Goal: Task Accomplishment & Management: Manage account settings

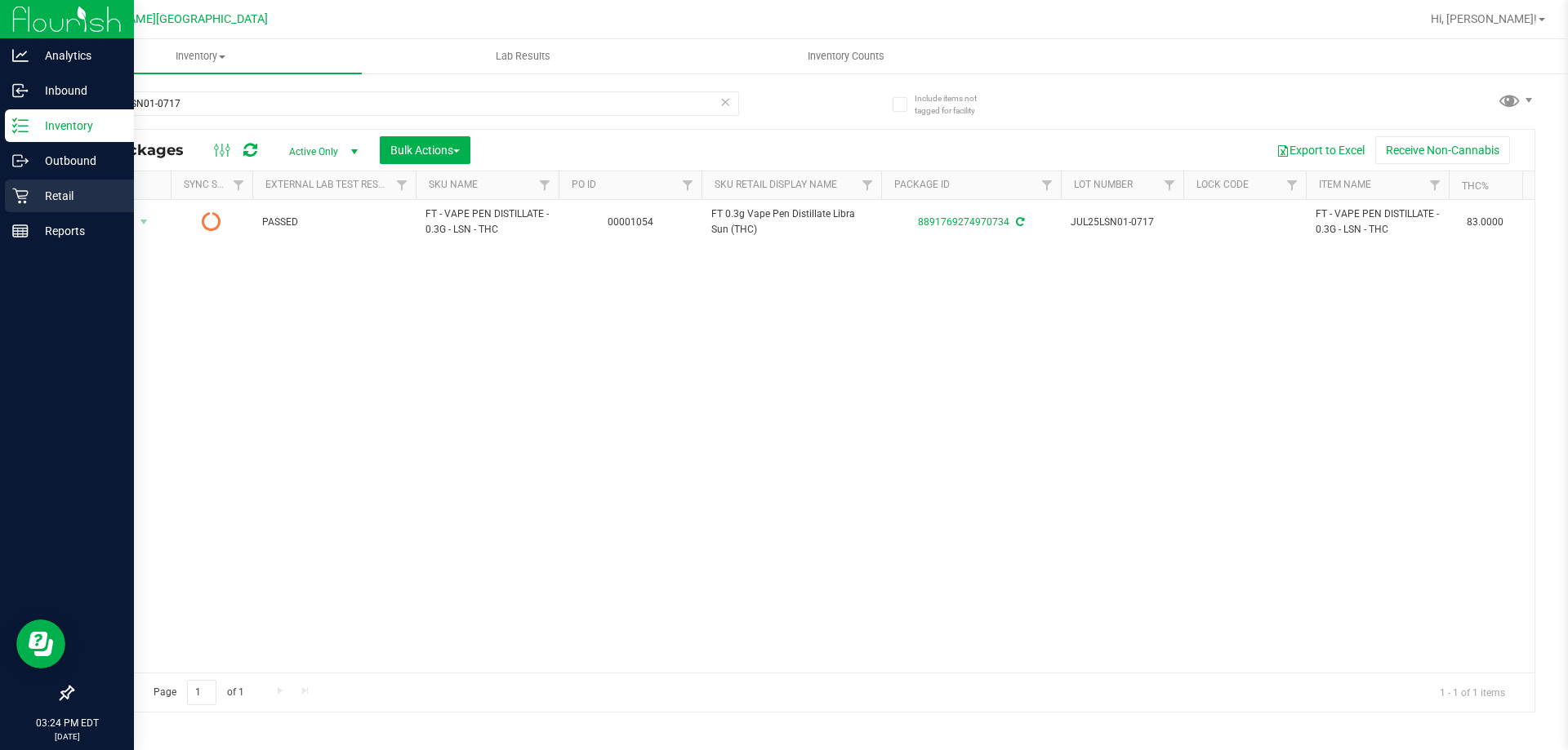
click at [30, 207] on div "Retail" at bounding box center [70, 196] width 129 height 33
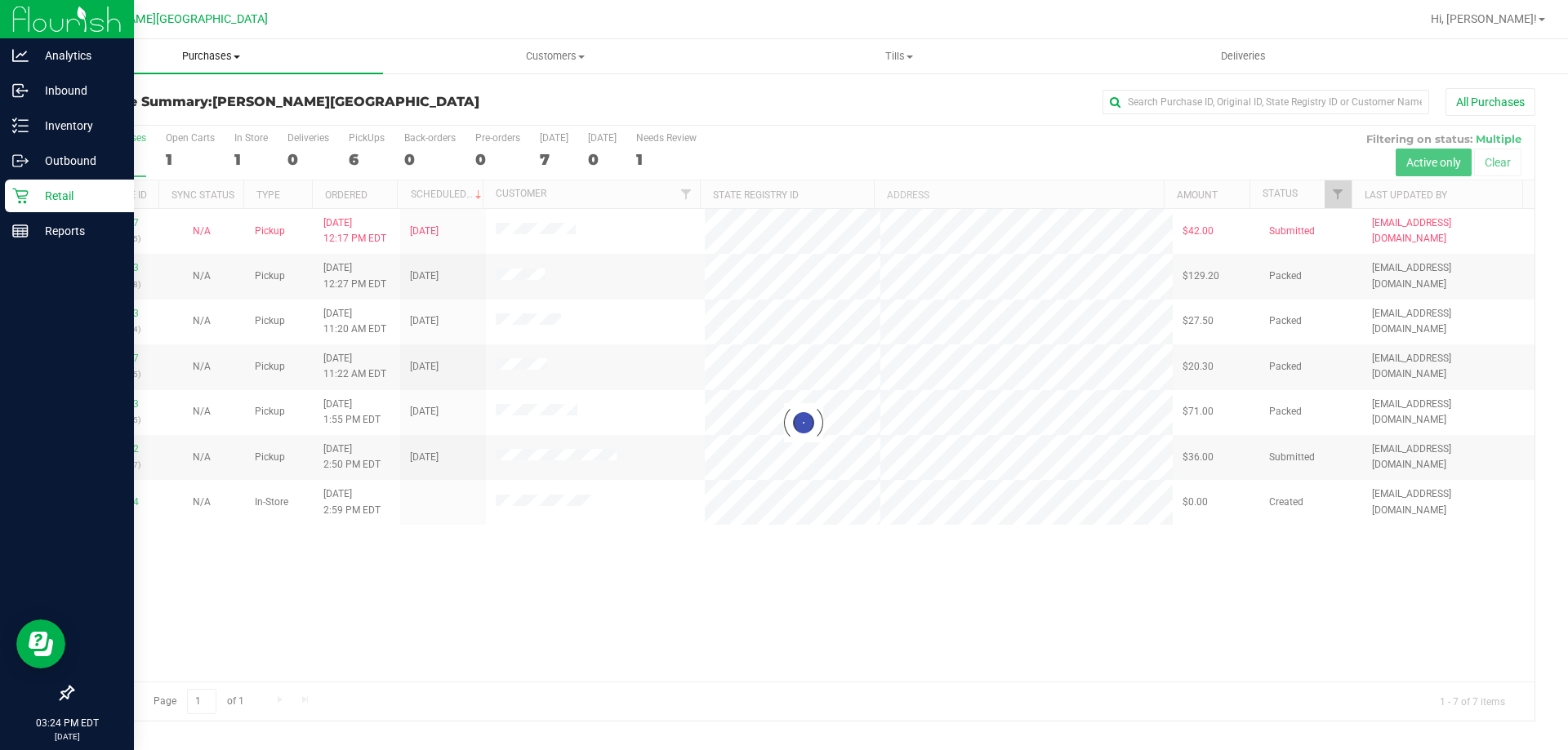
click at [222, 46] on uib-tab-heading "Purchases Summary of purchases Fulfillment All purchases" at bounding box center [211, 56] width 344 height 34
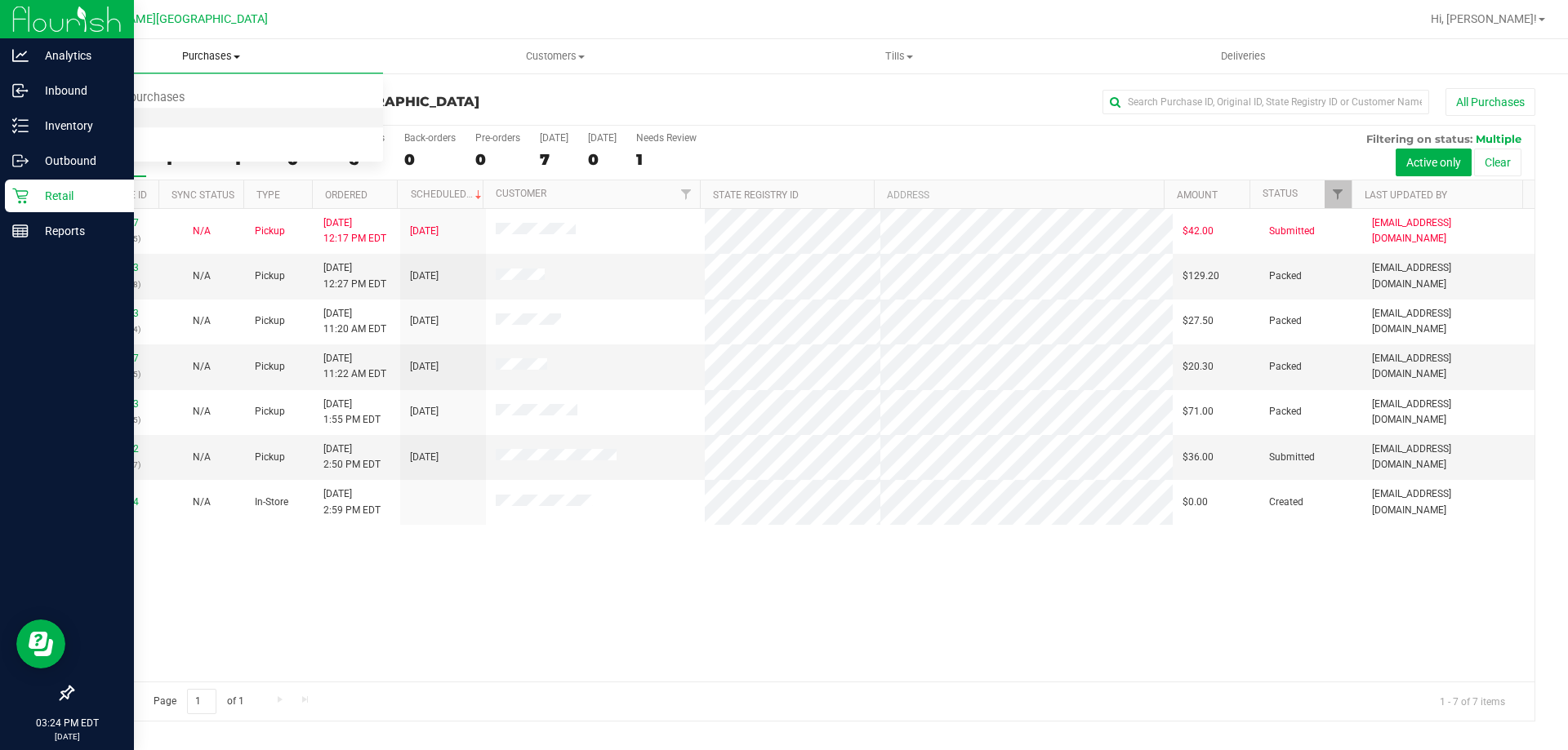
click at [151, 112] on li "Fulfillment" at bounding box center [211, 118] width 344 height 20
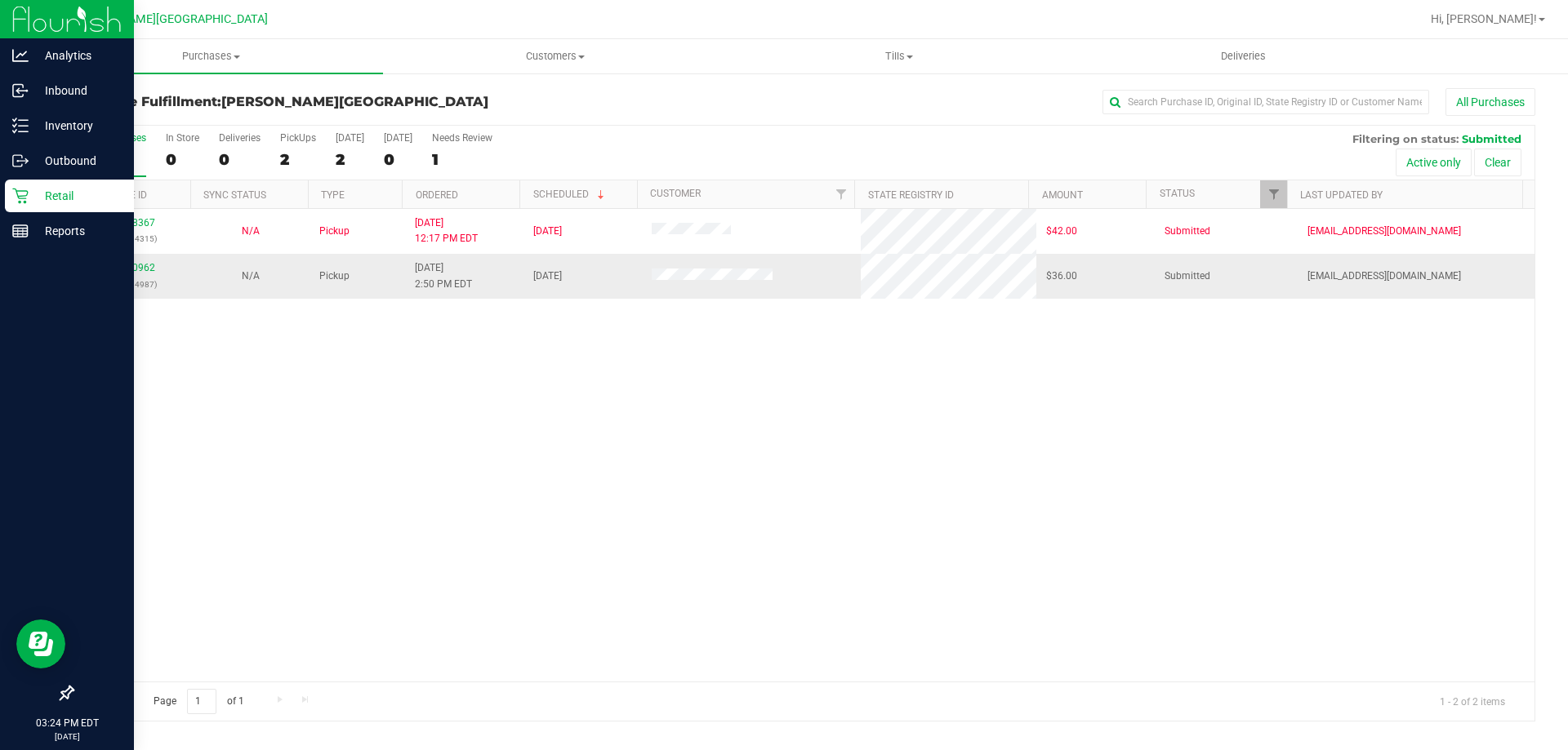
click at [131, 260] on div "12020962 (328784987)" at bounding box center [131, 276] width 98 height 31
click at [133, 267] on link "12020962" at bounding box center [132, 267] width 46 height 11
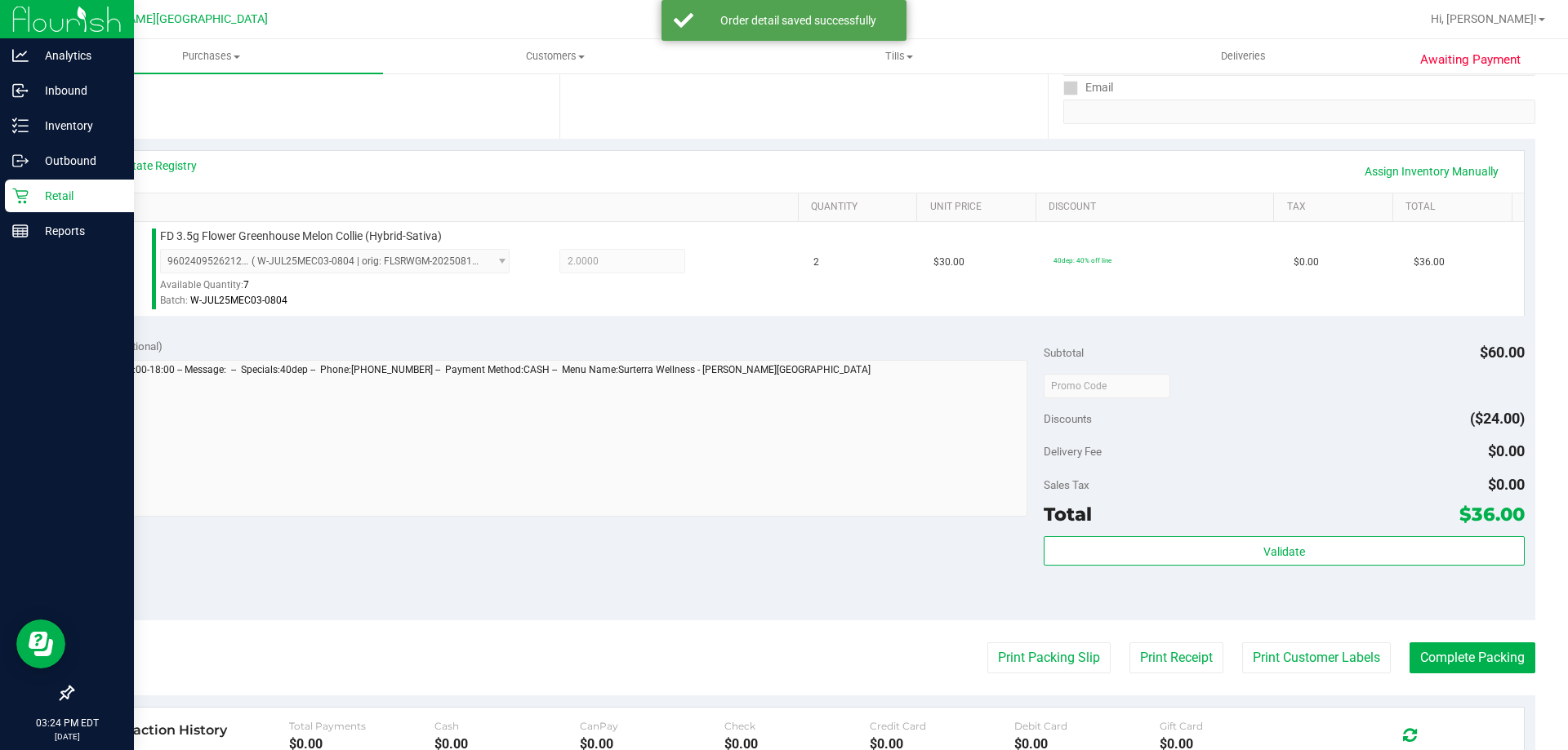
scroll to position [408, 0]
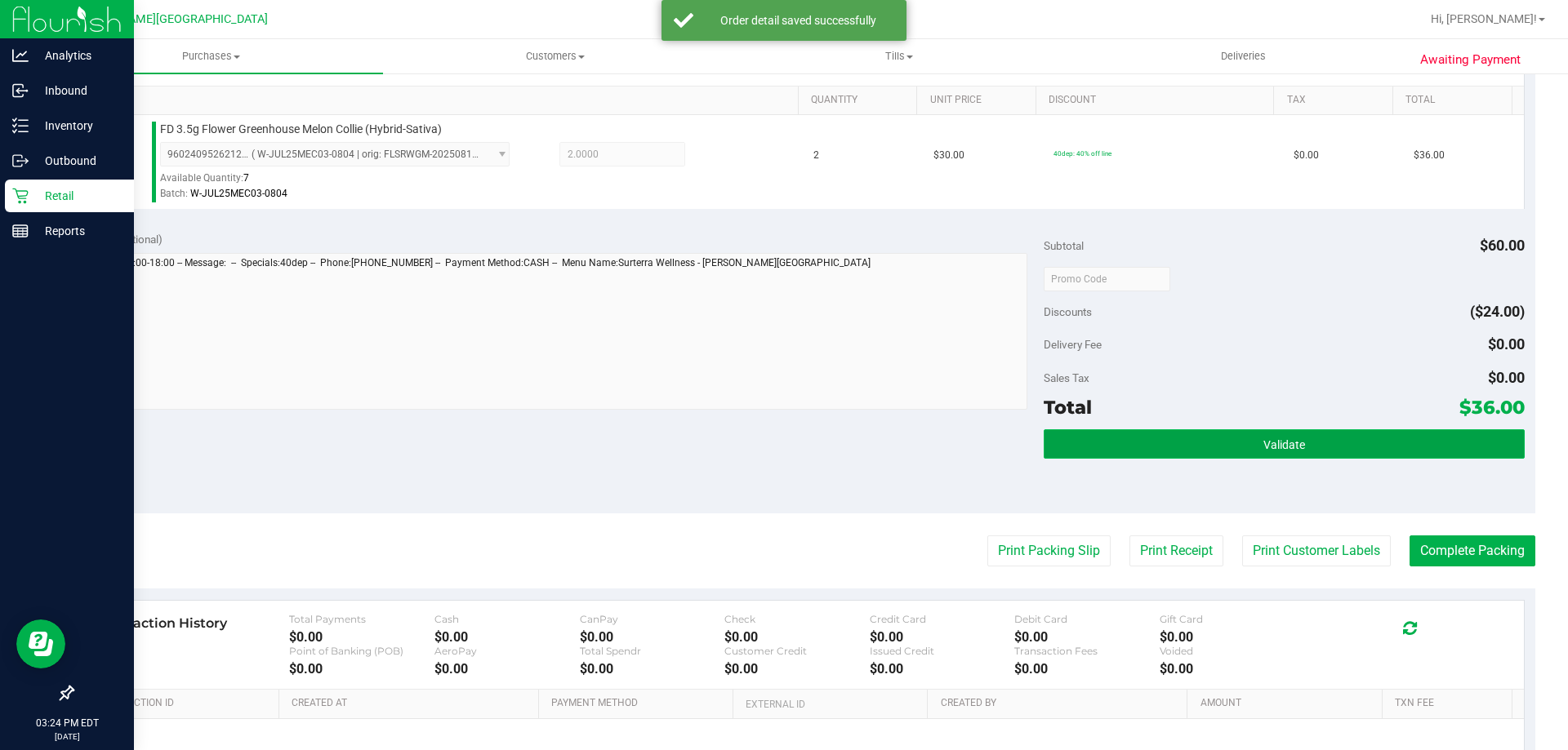
click at [1157, 450] on button "Validate" at bounding box center [1283, 444] width 480 height 30
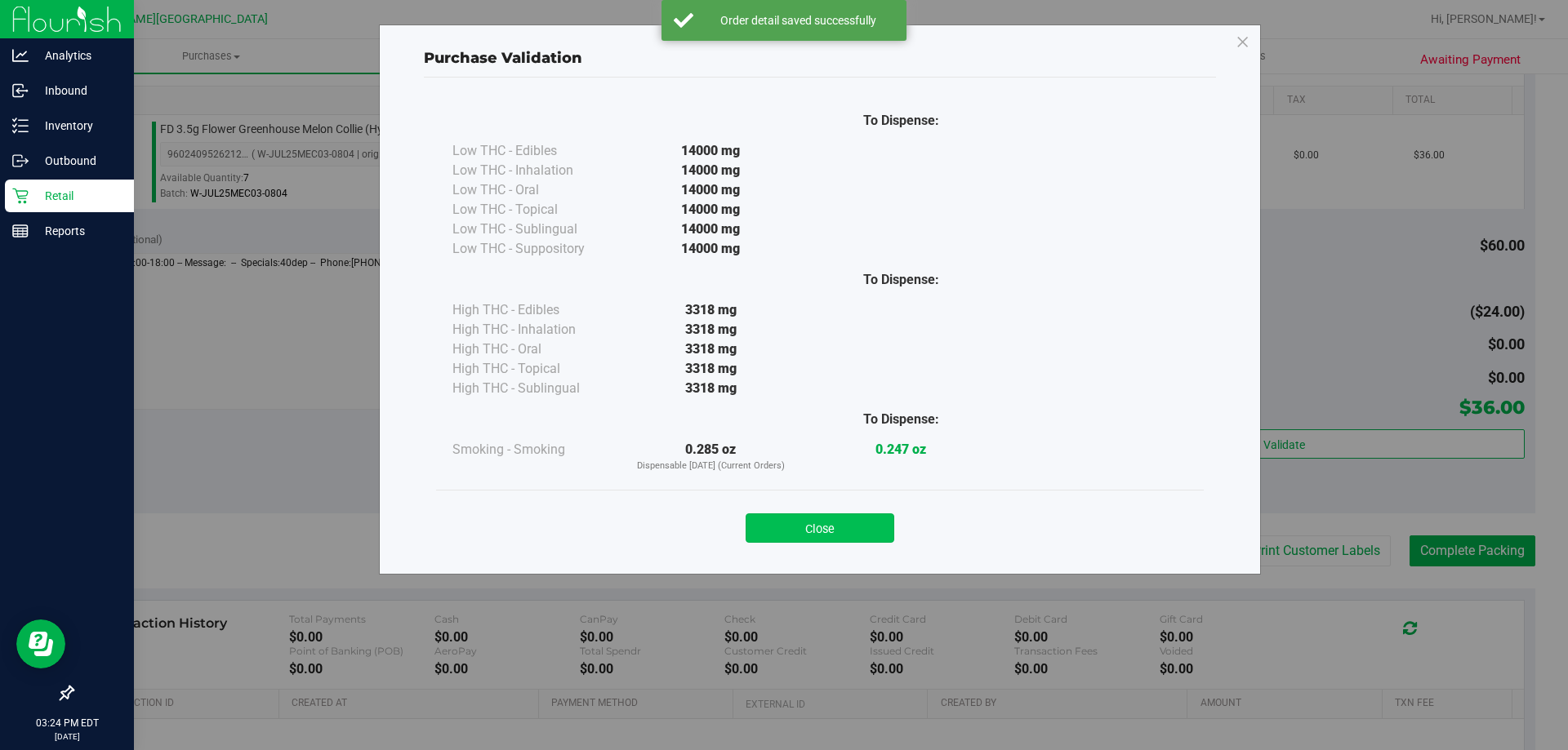
click at [813, 519] on button "Close" at bounding box center [819, 528] width 149 height 30
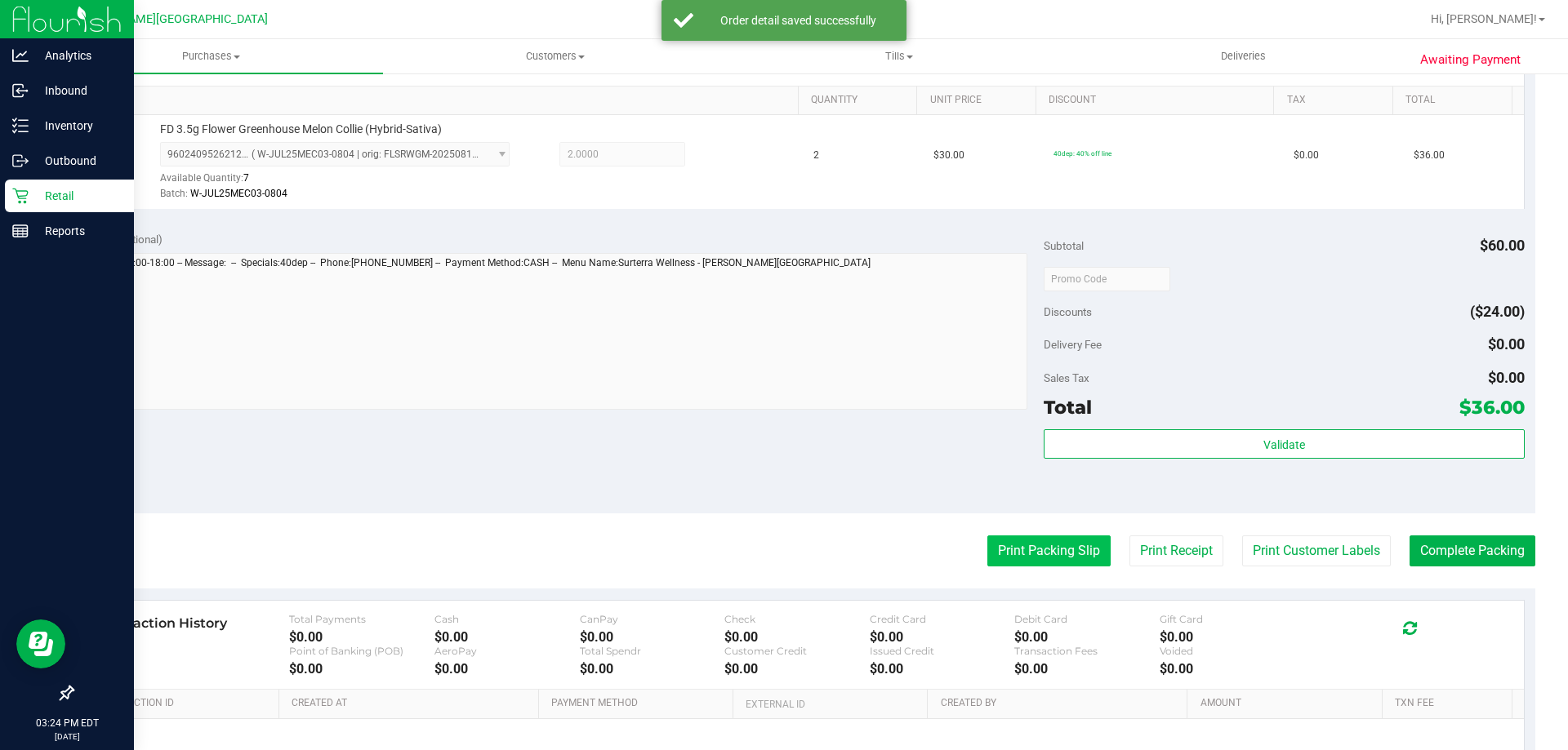
click at [1053, 541] on button "Print Packing Slip" at bounding box center [1049, 551] width 124 height 31
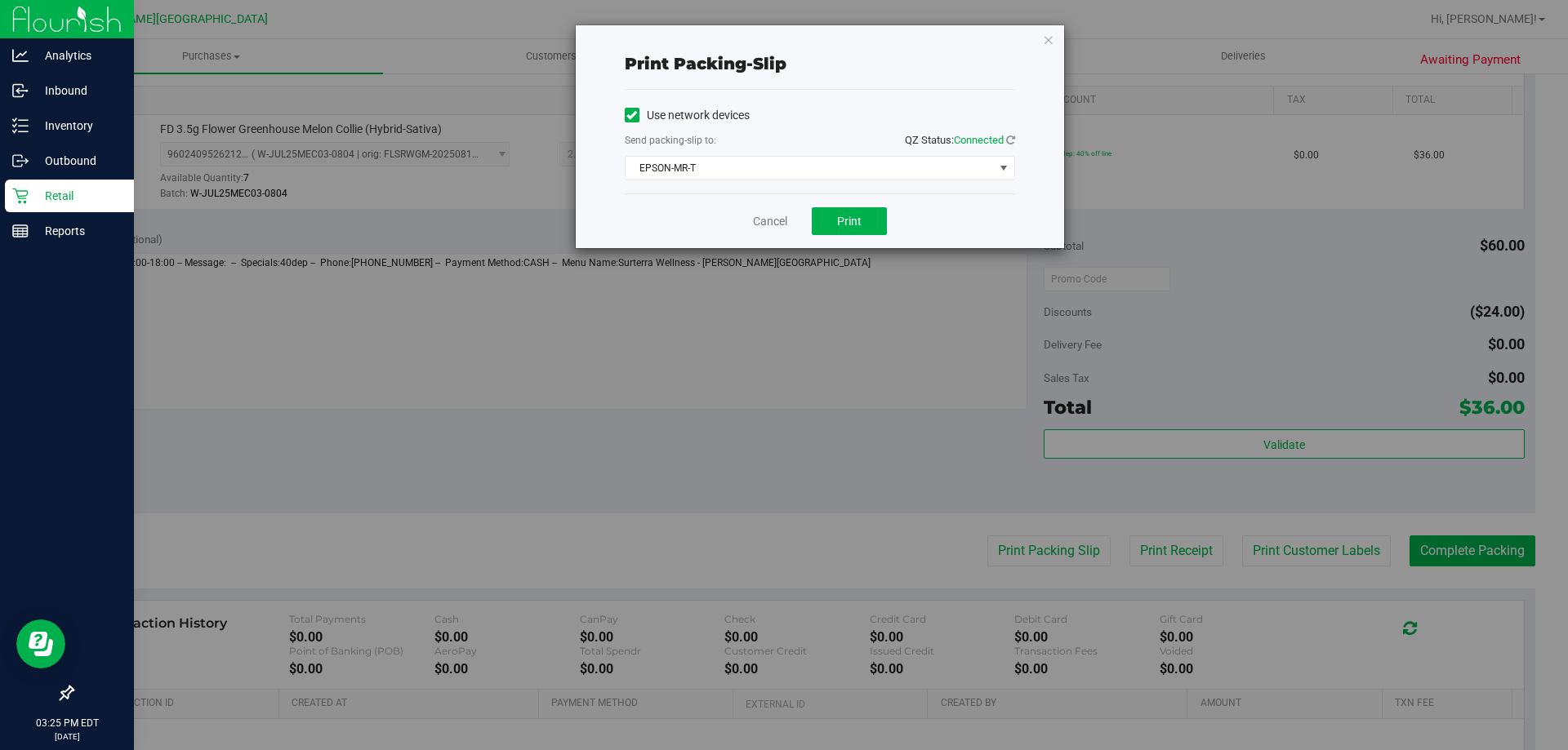
click at [852, 241] on div "Cancel Print" at bounding box center [819, 220] width 390 height 55
click at [858, 212] on button "Print" at bounding box center [849, 221] width 75 height 28
click at [1046, 39] on icon "button" at bounding box center [1048, 39] width 11 height 20
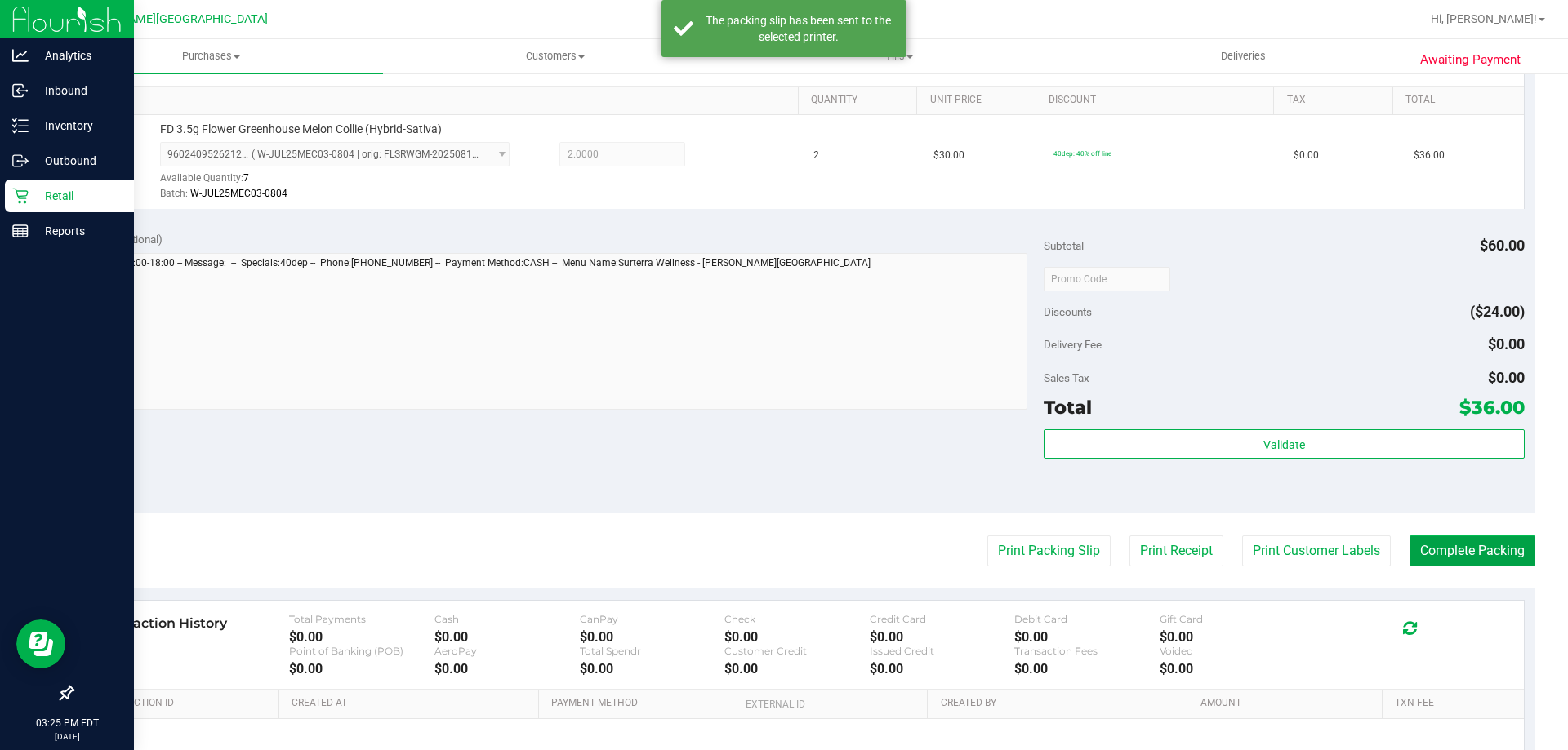
click at [1434, 555] on button "Complete Packing" at bounding box center [1472, 551] width 125 height 31
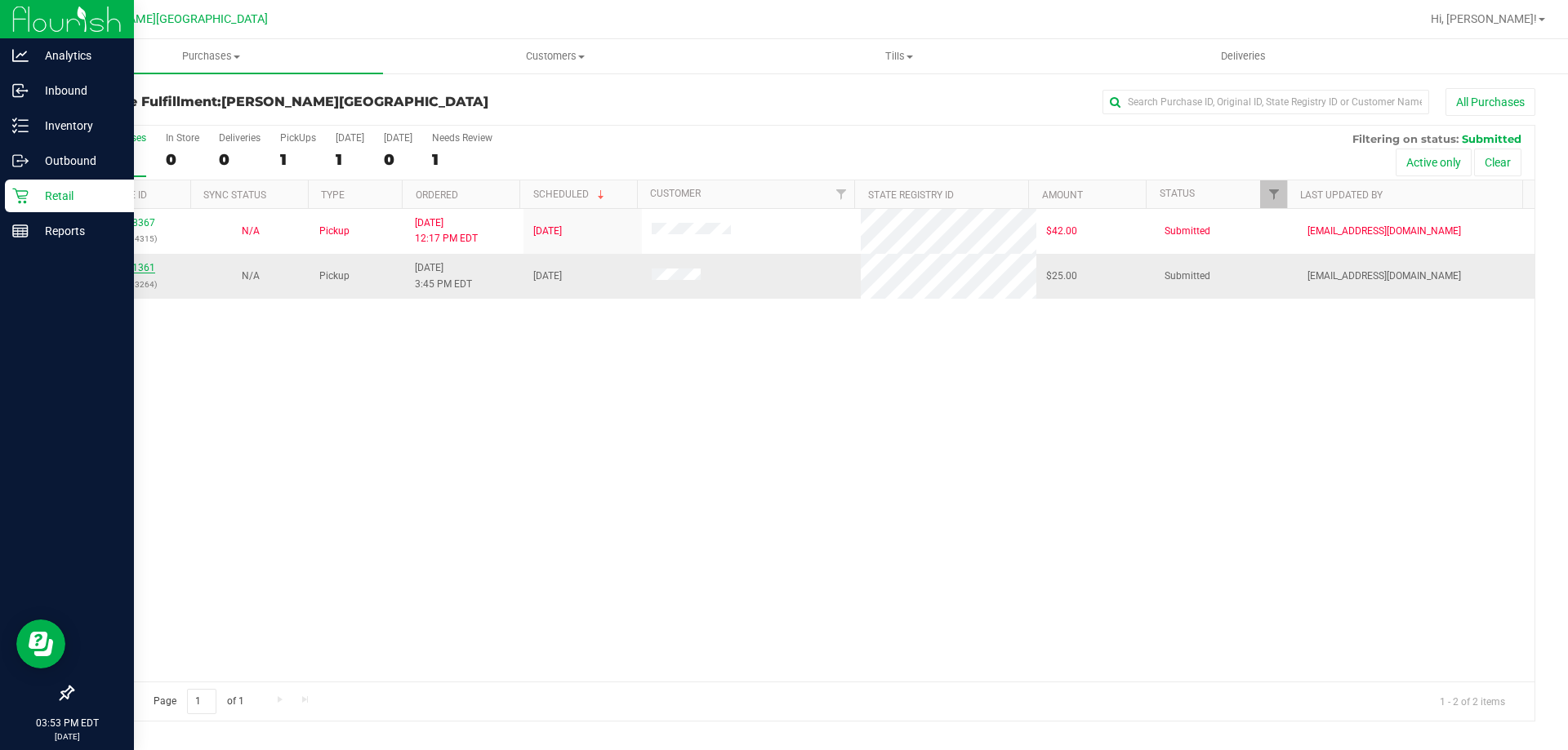
click at [123, 265] on link "12021361" at bounding box center [132, 267] width 46 height 11
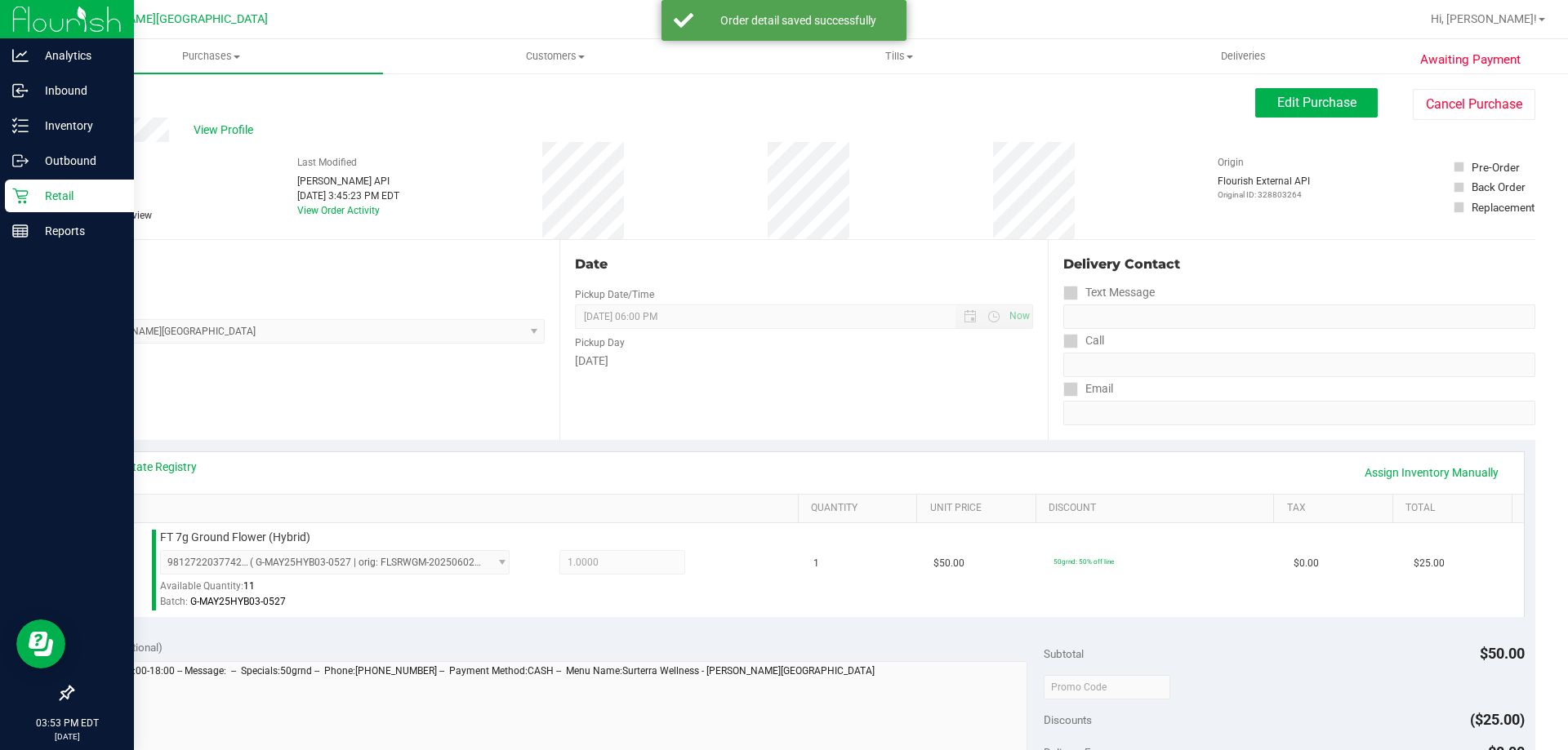
scroll to position [408, 0]
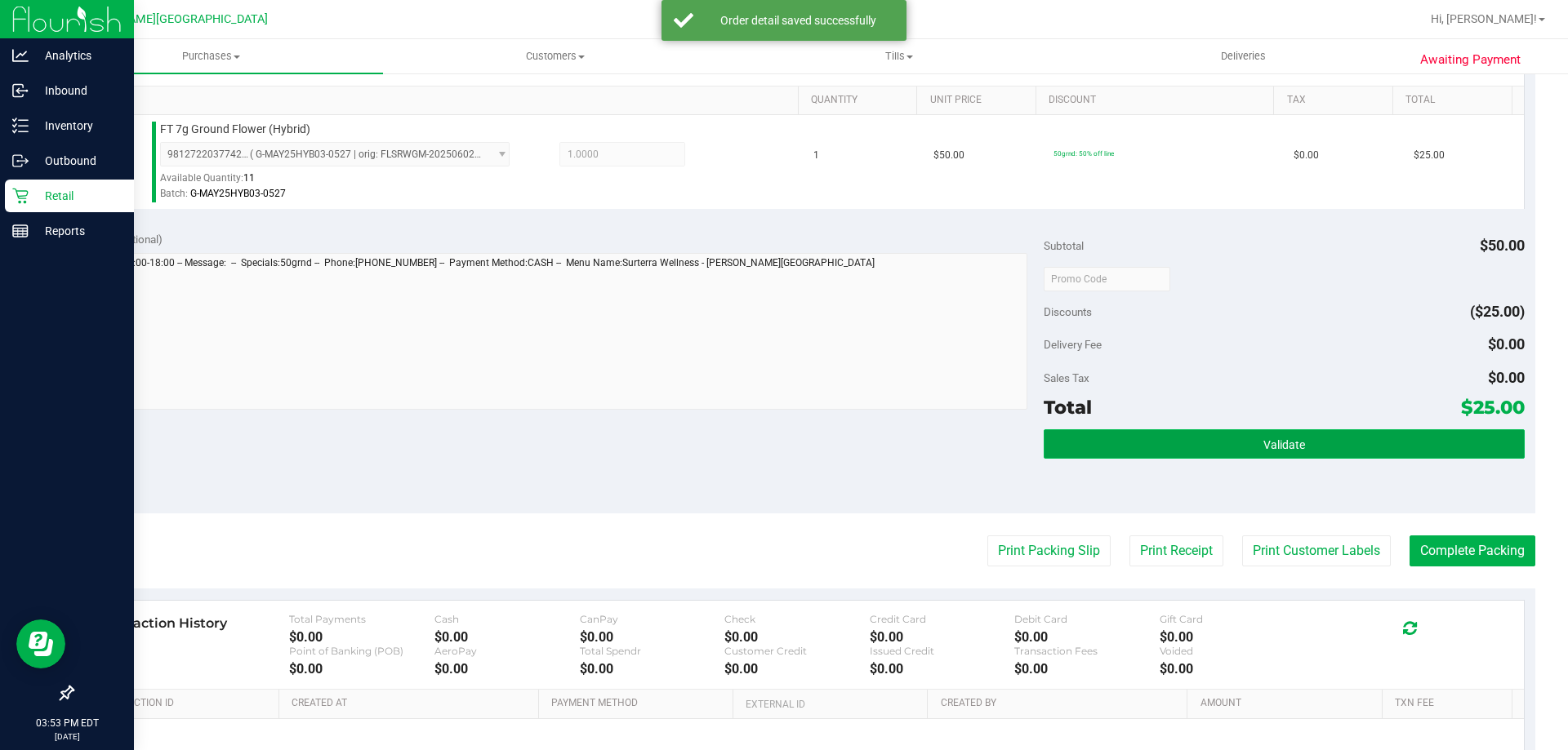
click at [1174, 452] on button "Validate" at bounding box center [1283, 444] width 480 height 30
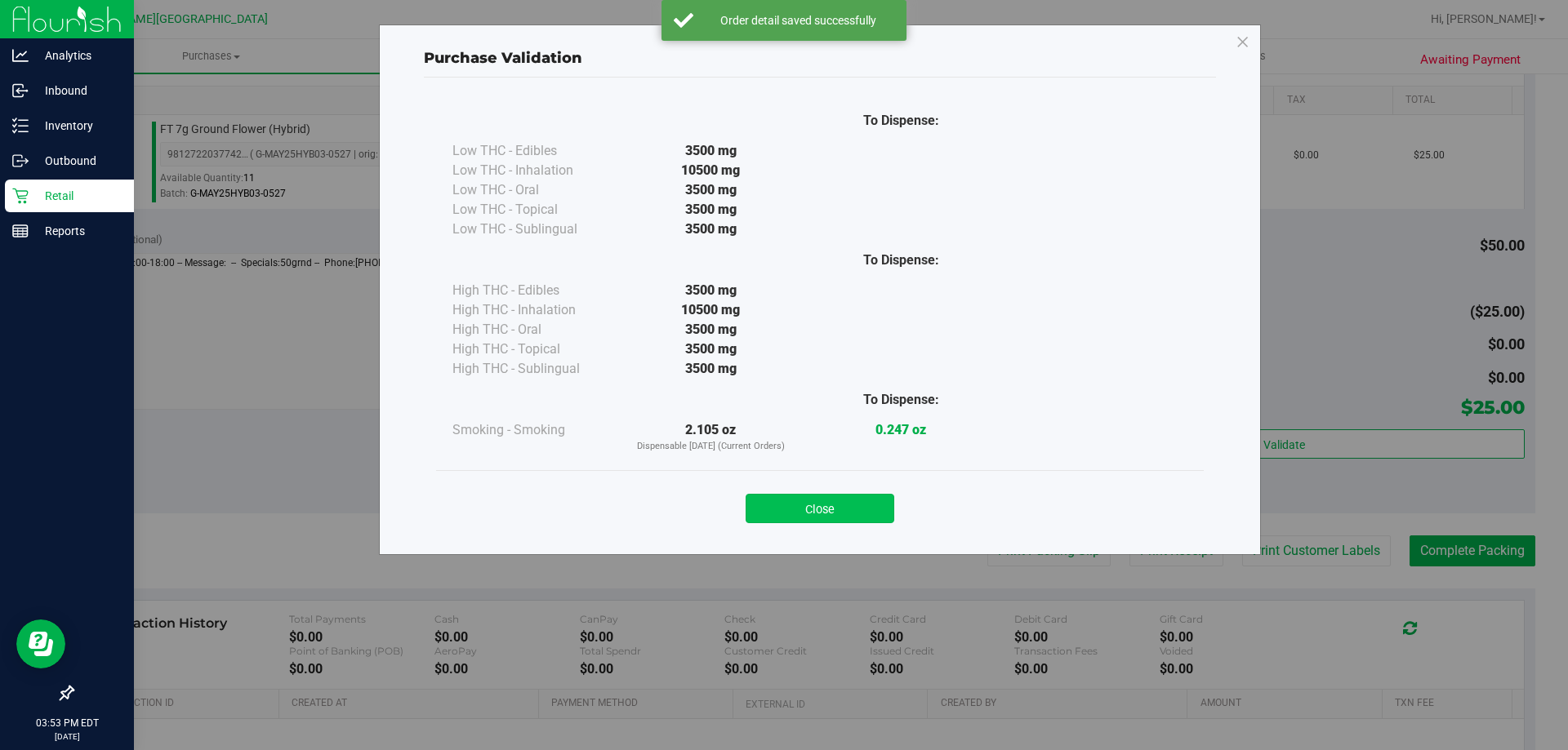
click at [812, 508] on button "Close" at bounding box center [819, 508] width 149 height 30
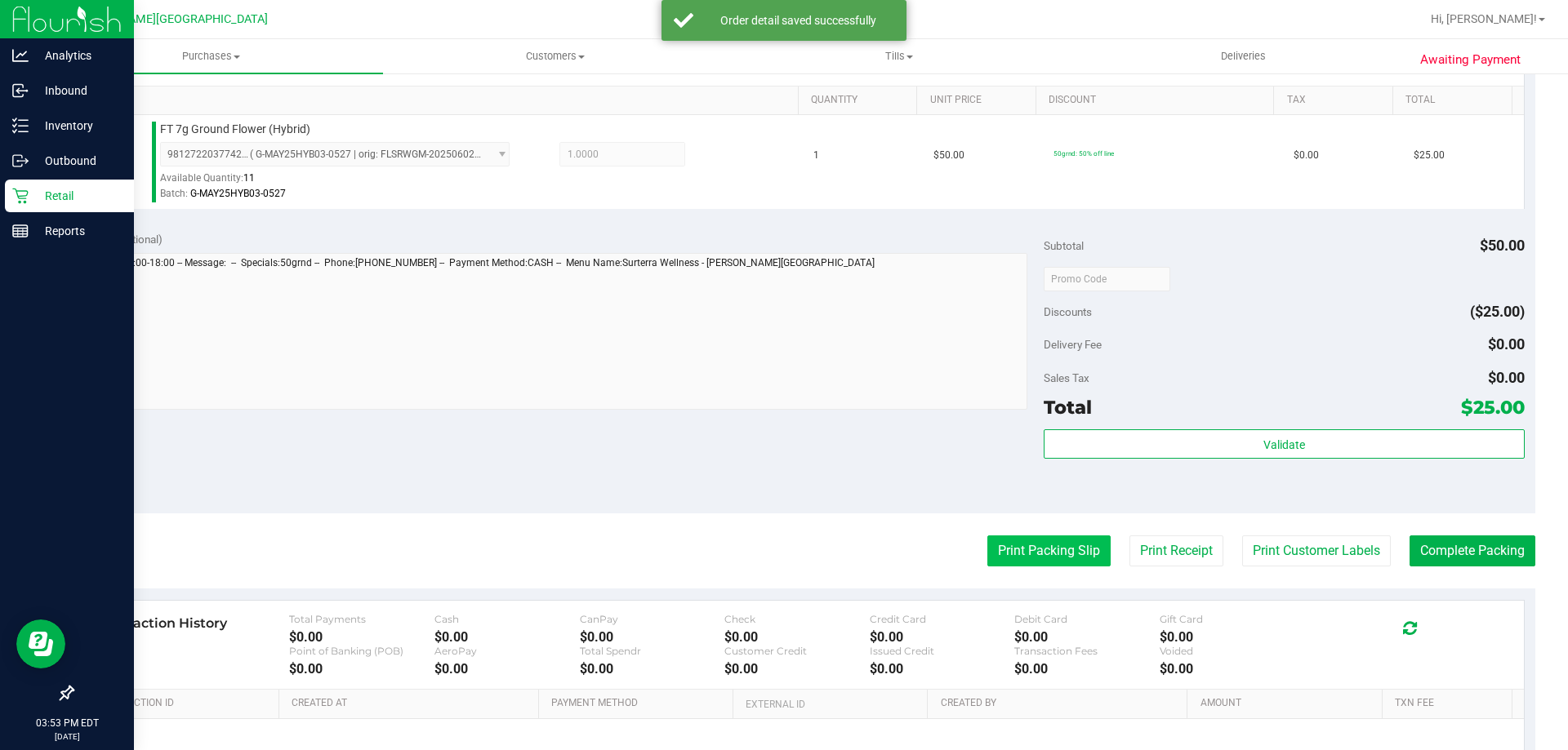
click at [1019, 544] on button "Print Packing Slip" at bounding box center [1049, 551] width 124 height 31
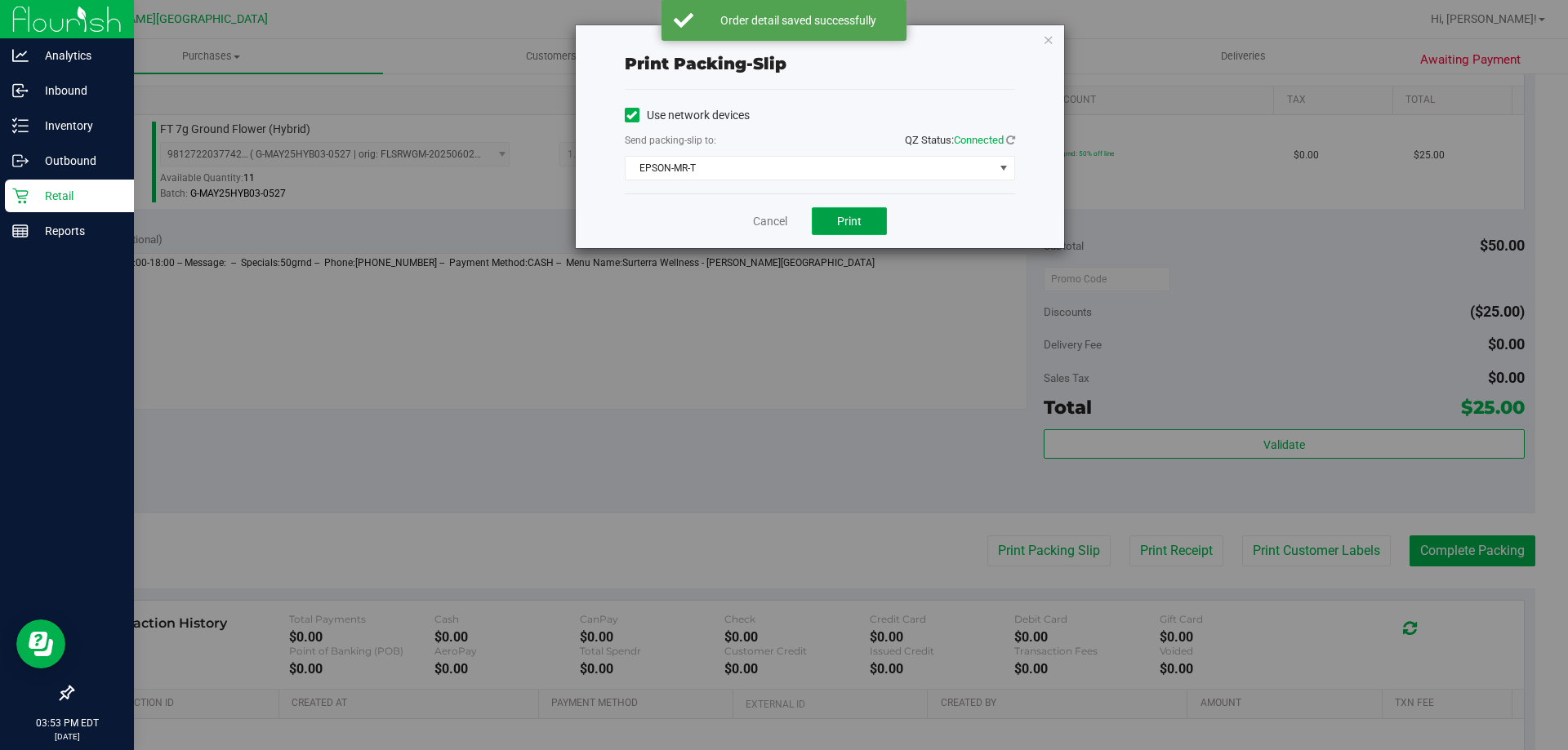
click at [862, 224] on button "Print" at bounding box center [849, 221] width 75 height 28
click at [1045, 39] on icon "button" at bounding box center [1048, 39] width 11 height 20
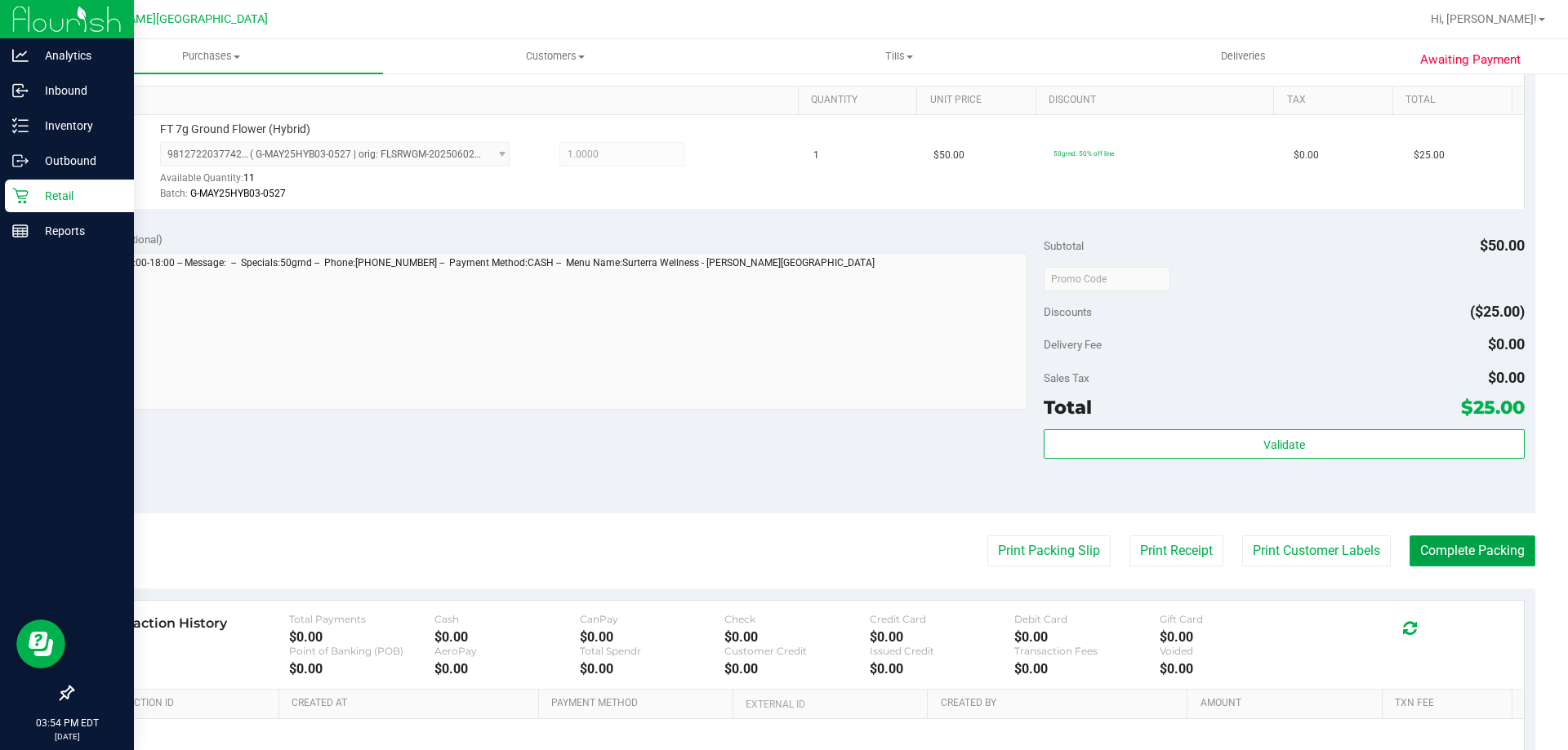
click at [1451, 552] on button "Complete Packing" at bounding box center [1472, 551] width 125 height 31
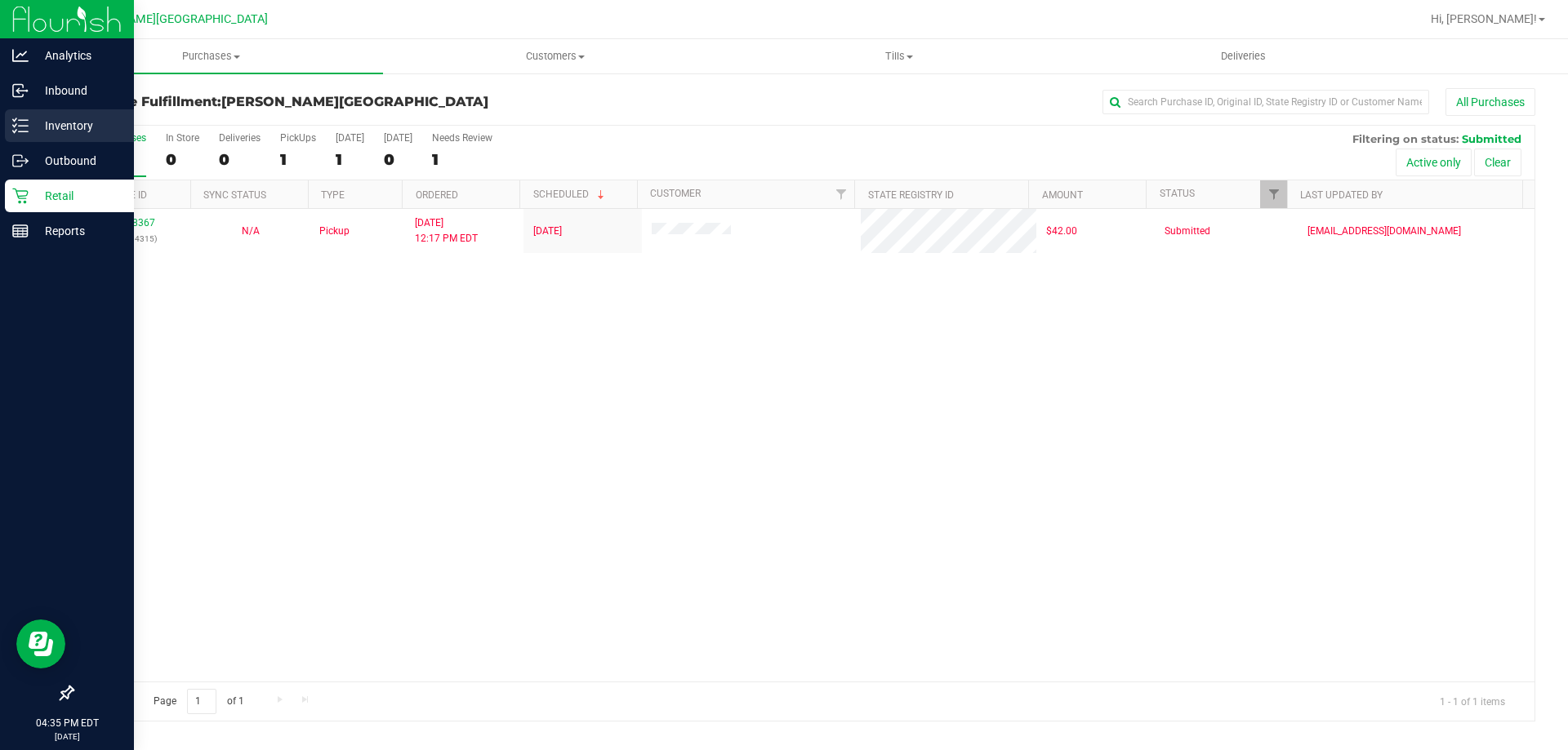
click at [16, 122] on icon at bounding box center [20, 125] width 17 height 17
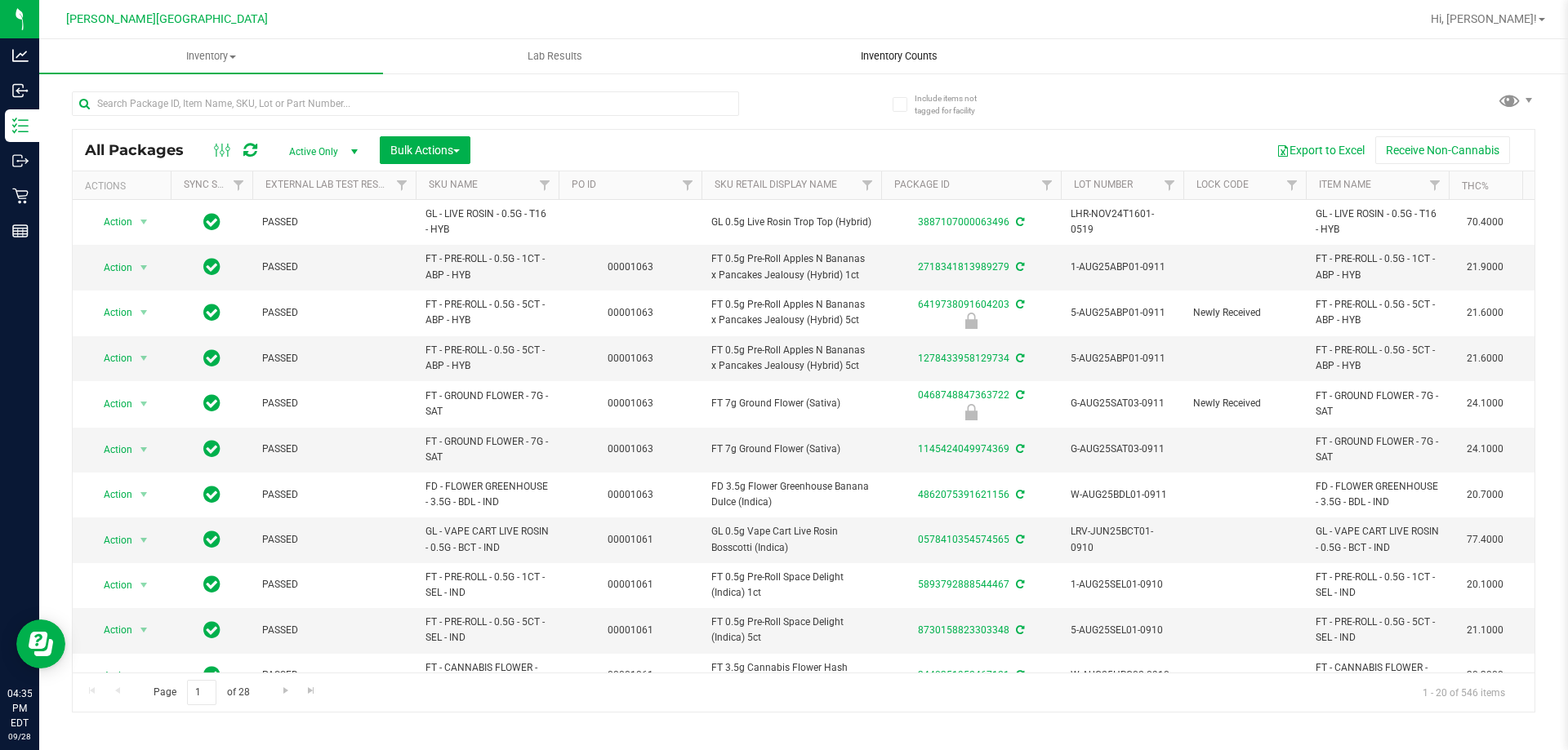
click at [883, 59] on span "Inventory Counts" at bounding box center [898, 56] width 121 height 15
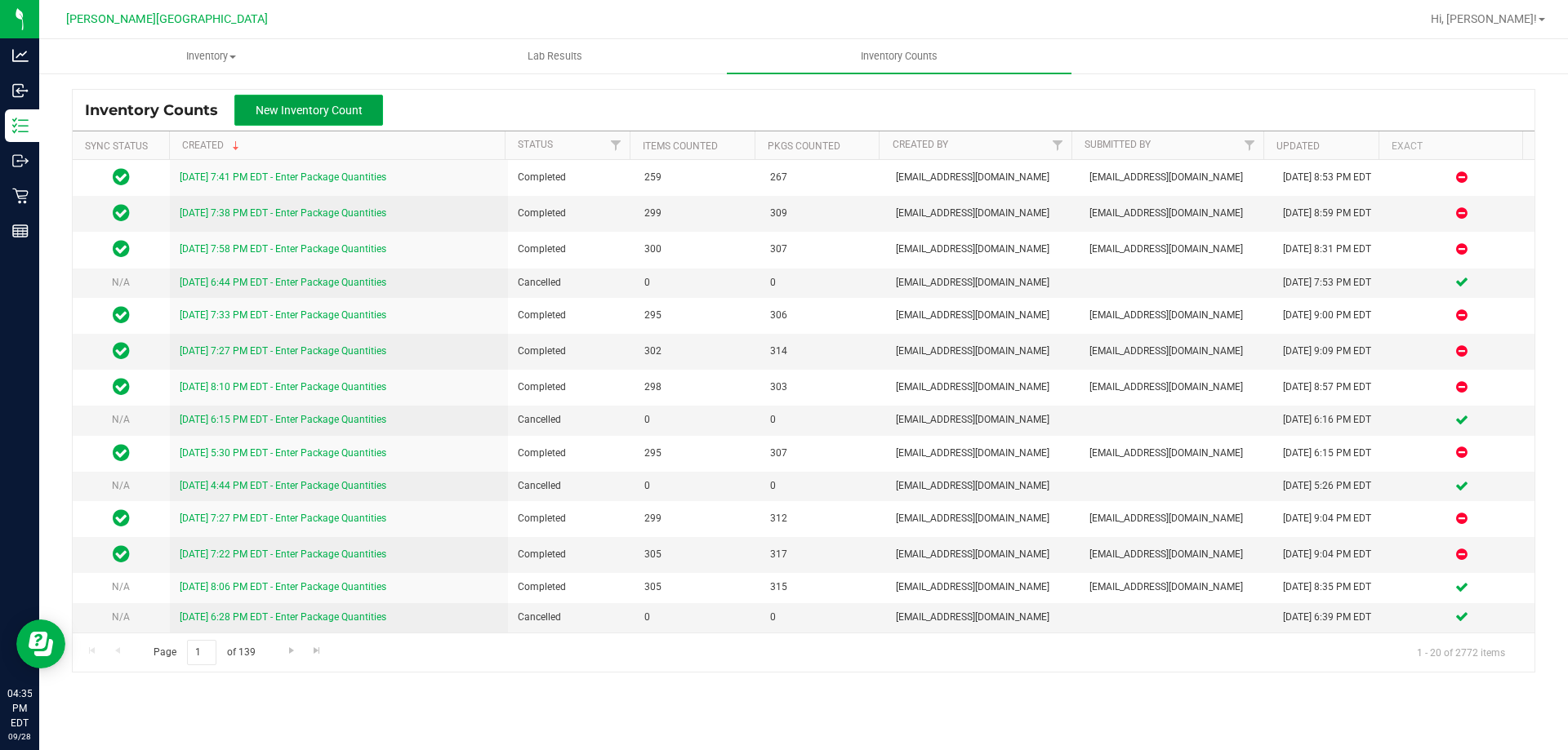
click at [317, 109] on span "New Inventory Count" at bounding box center [309, 110] width 107 height 13
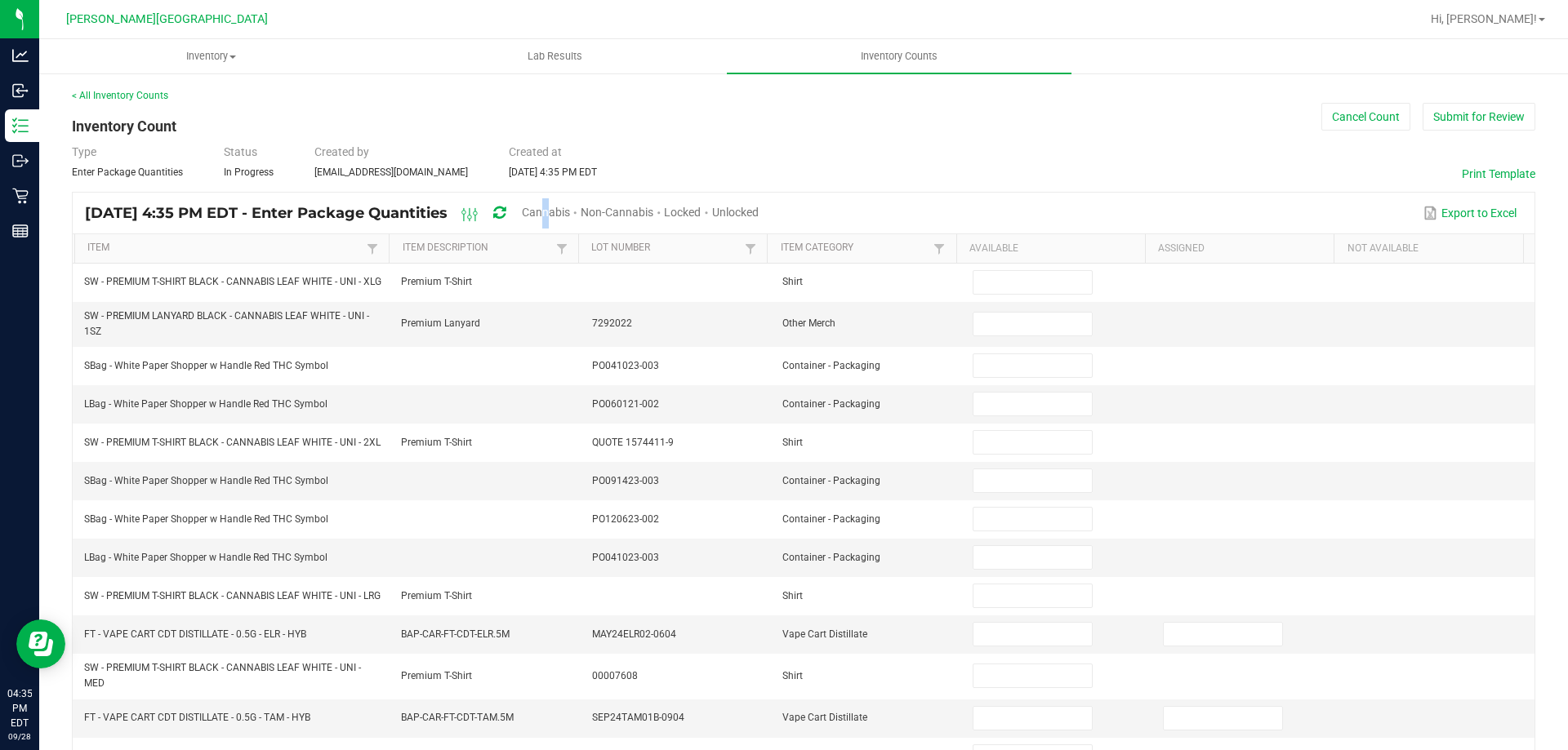
drag, startPoint x: 582, startPoint y: 211, endPoint x: 592, endPoint y: 211, distance: 10.0
click at [570, 211] on span "Cannabis" at bounding box center [545, 211] width 48 height 13
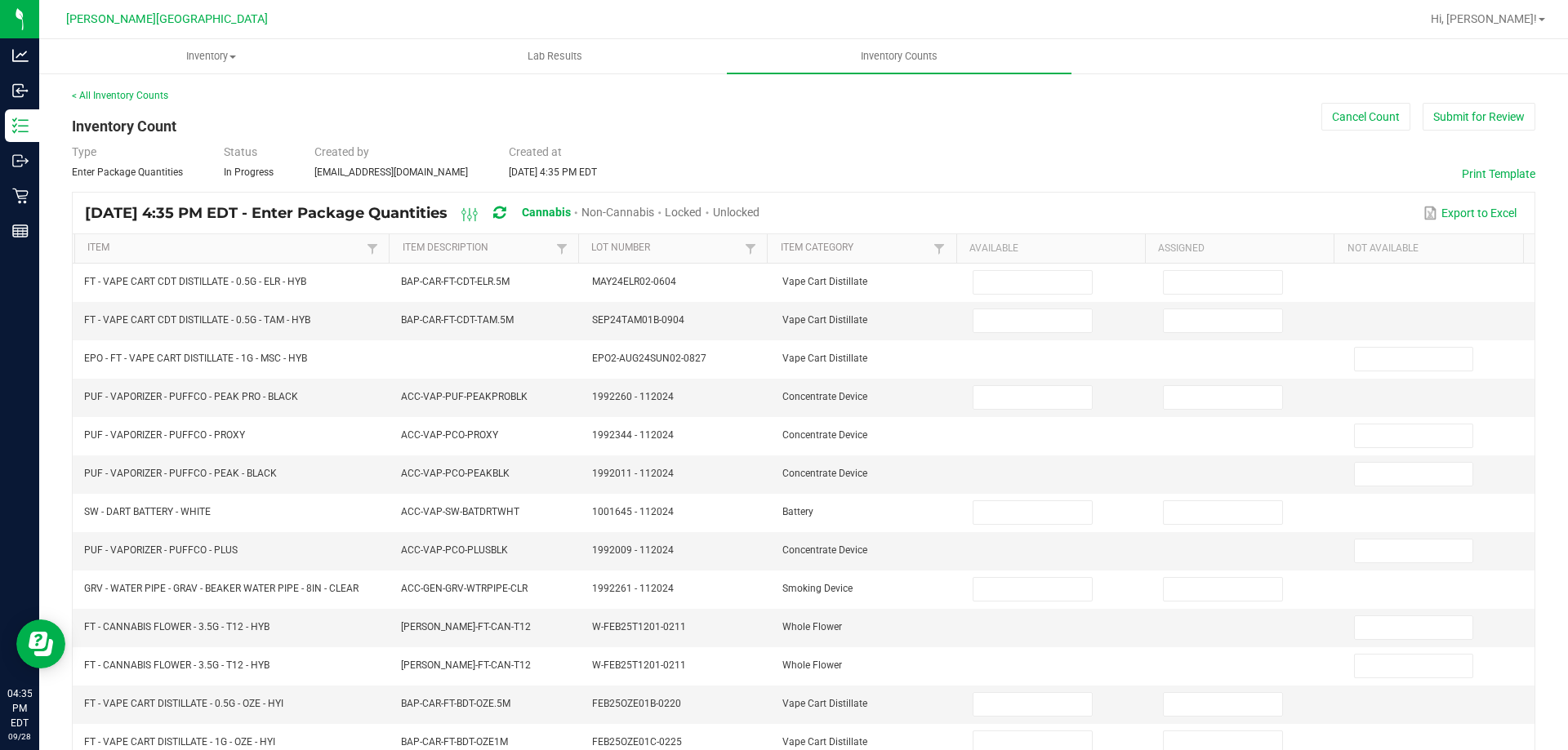
click at [759, 209] on span "Unlocked" at bounding box center [736, 211] width 46 height 13
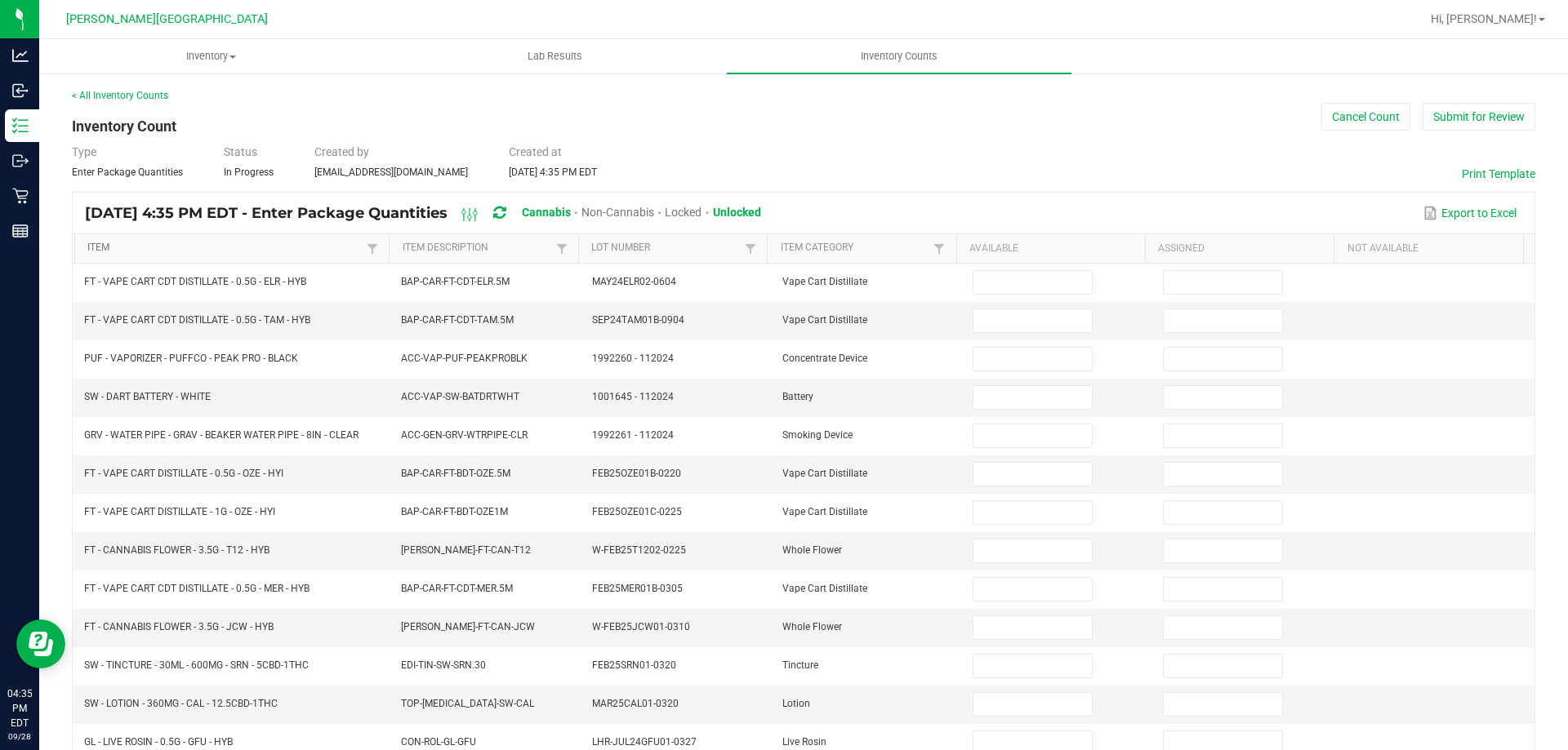
click at [240, 247] on link "Item" at bounding box center [225, 248] width 275 height 13
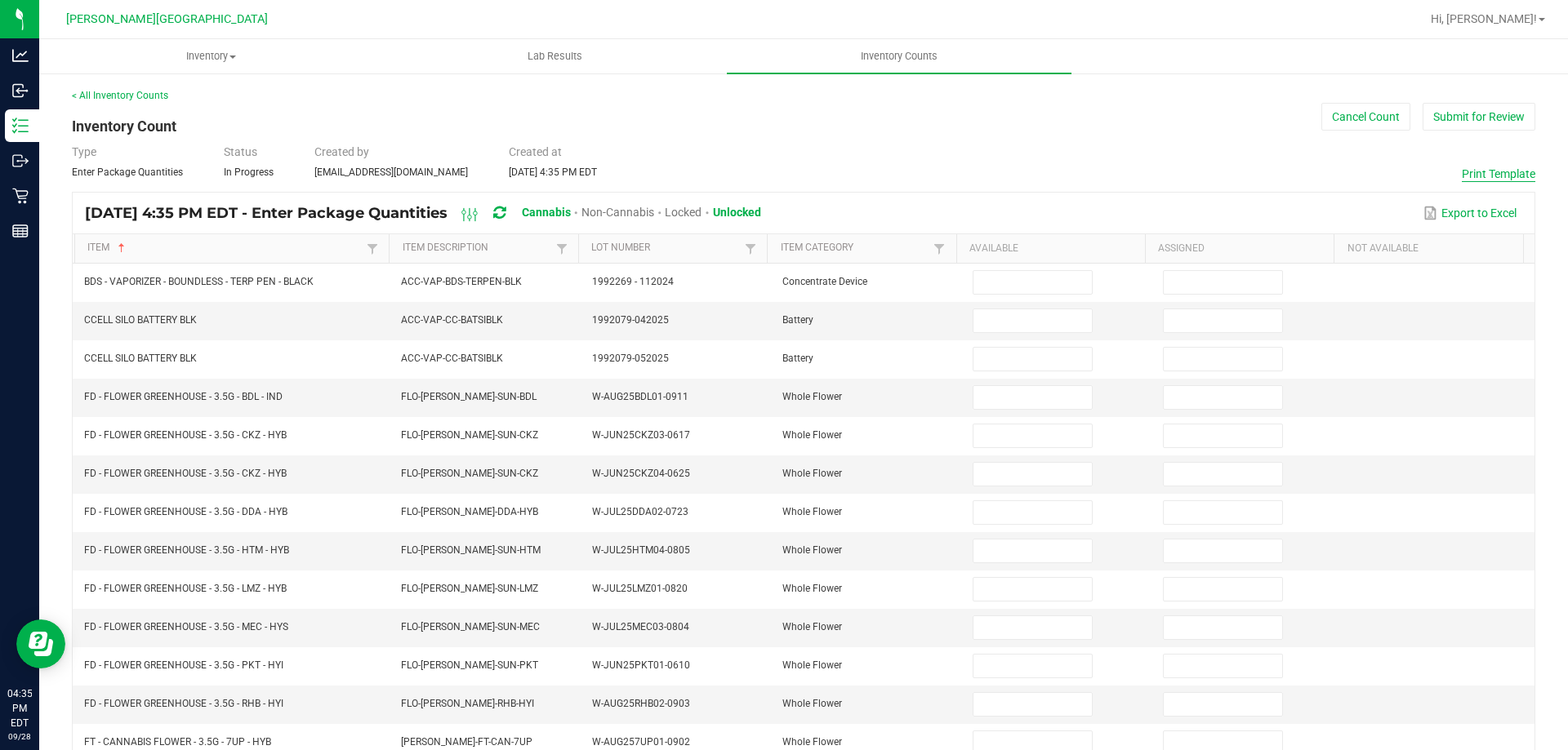
click at [1469, 165] on div "< All Inventory Counts Inventory Count Cancel Count Submit for Review Type Ente…" at bounding box center [804, 579] width 1464 height 984
click at [1467, 169] on button "Print Template" at bounding box center [1498, 173] width 73 height 17
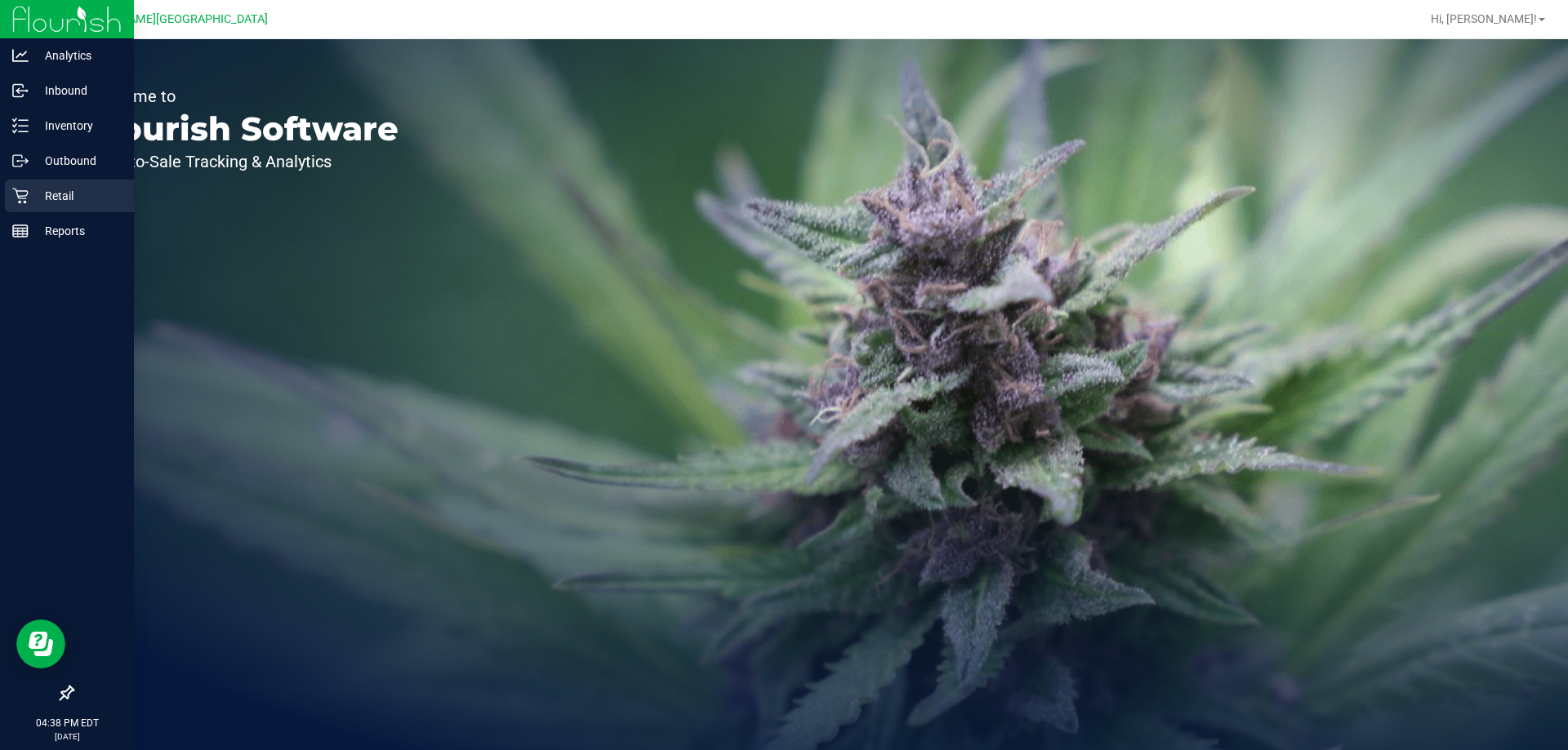
click at [55, 195] on p "Retail" at bounding box center [77, 196] width 98 height 20
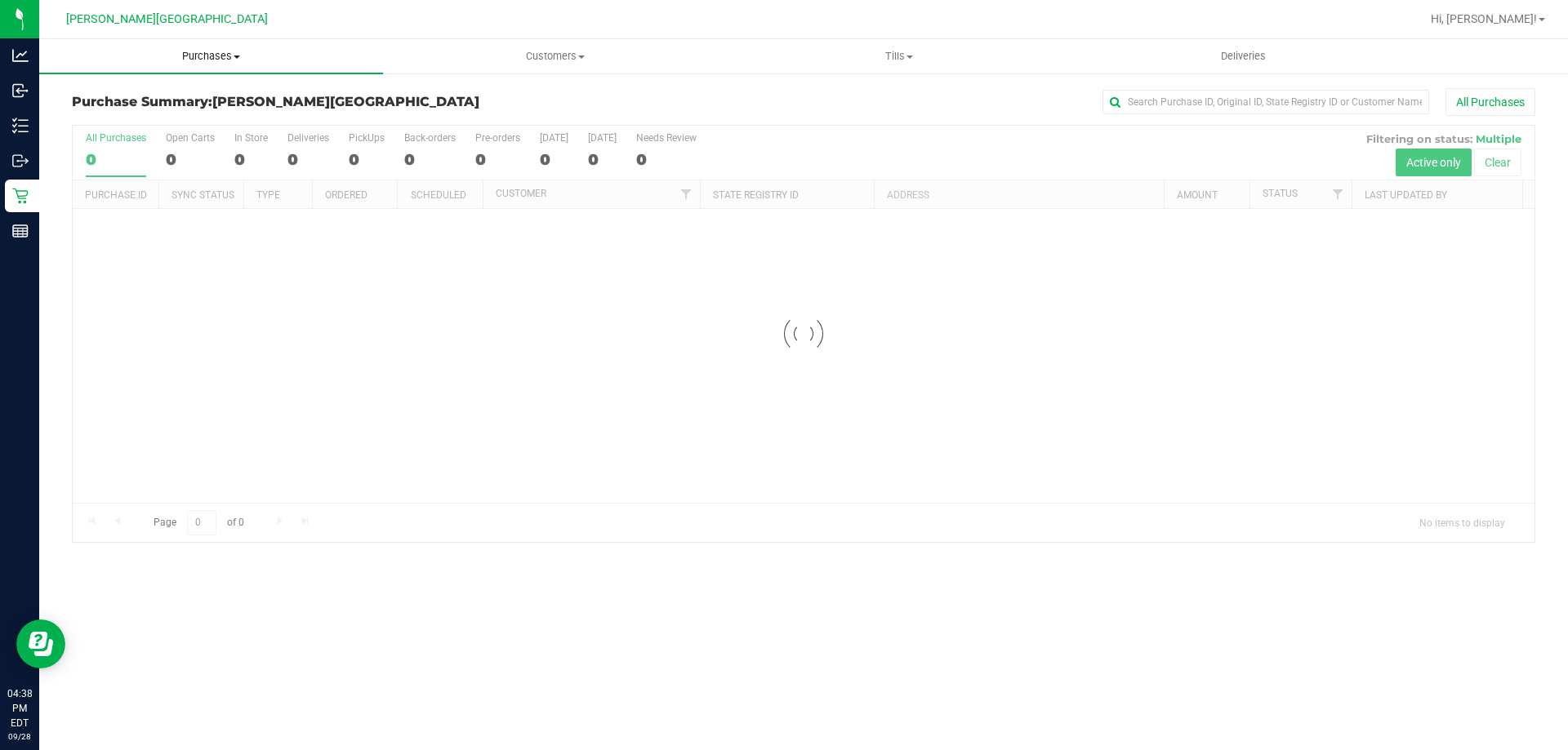
drag, startPoint x: 227, startPoint y: 59, endPoint x: 214, endPoint y: 63, distance: 13.6
click at [225, 59] on span "Purchases" at bounding box center [211, 56] width 344 height 15
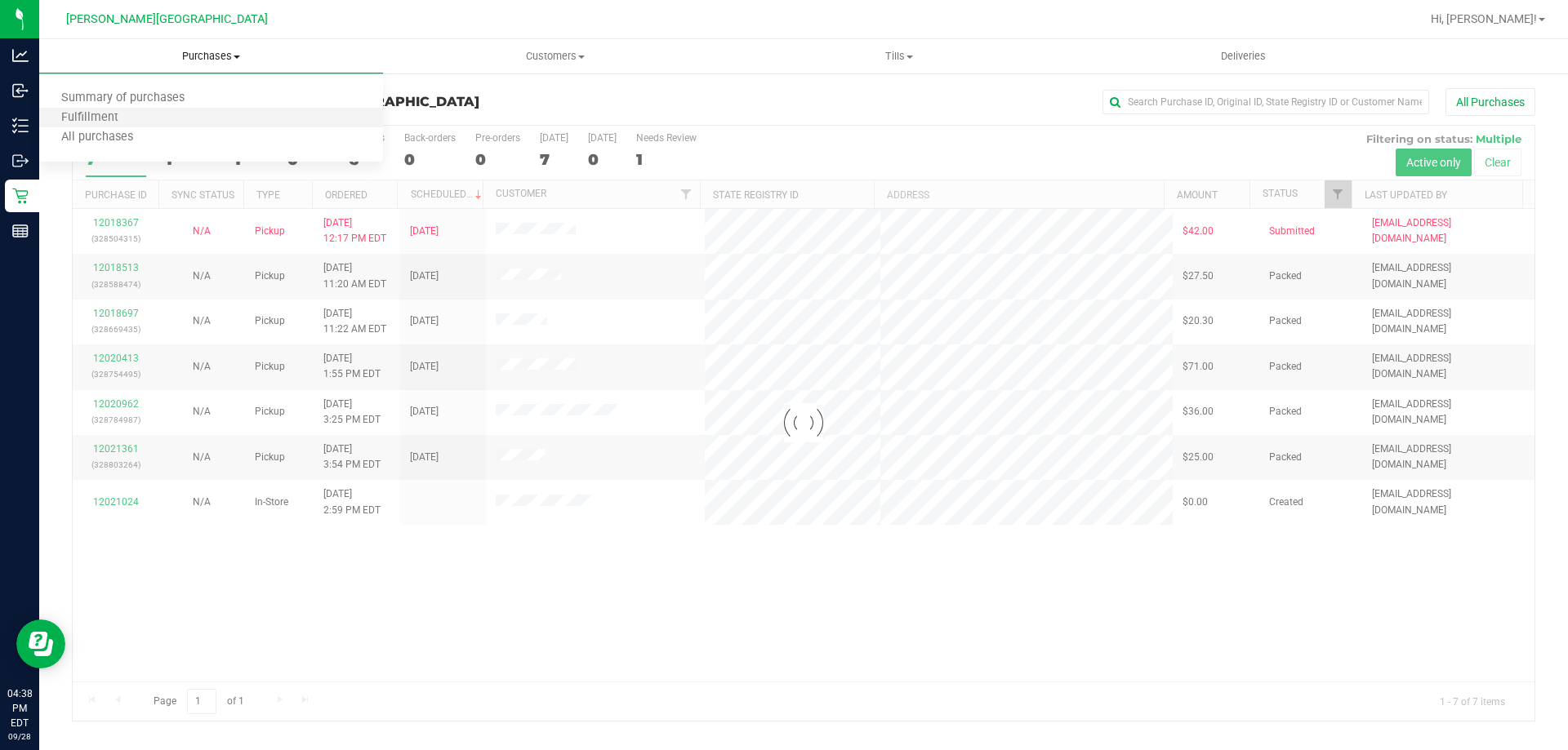
click at [160, 110] on li "Fulfillment" at bounding box center [211, 118] width 344 height 20
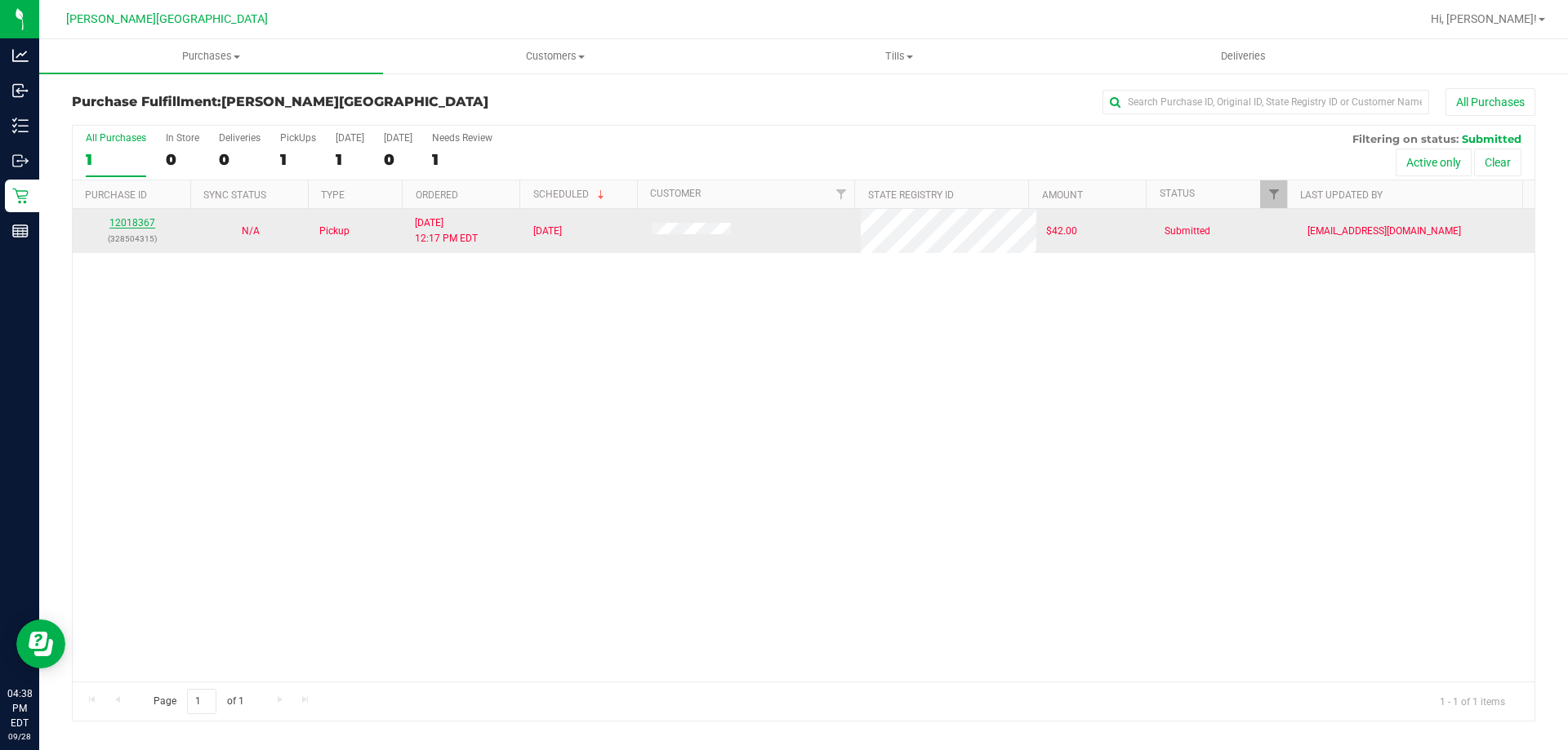
click at [126, 225] on link "12018367" at bounding box center [132, 222] width 46 height 11
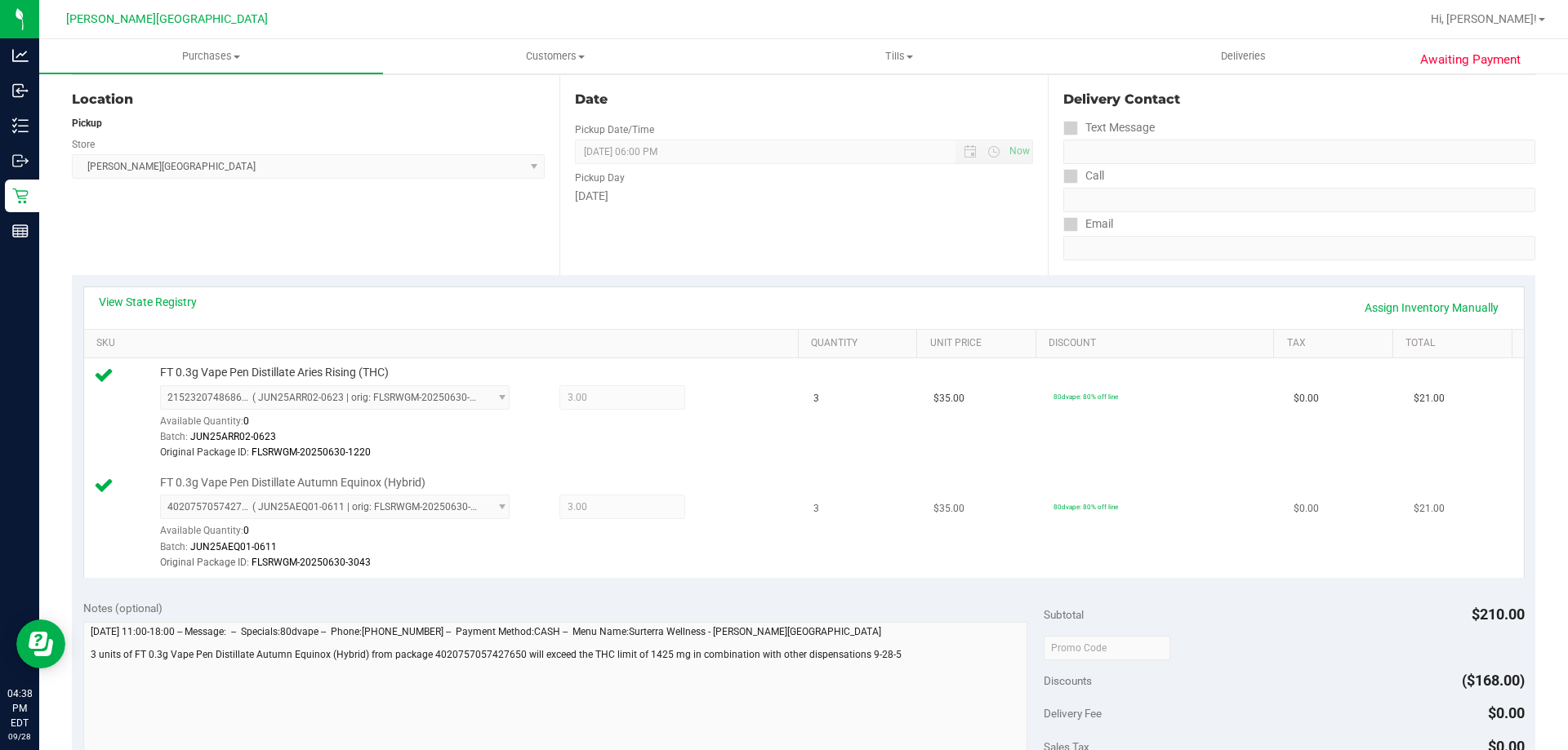
scroll to position [326, 0]
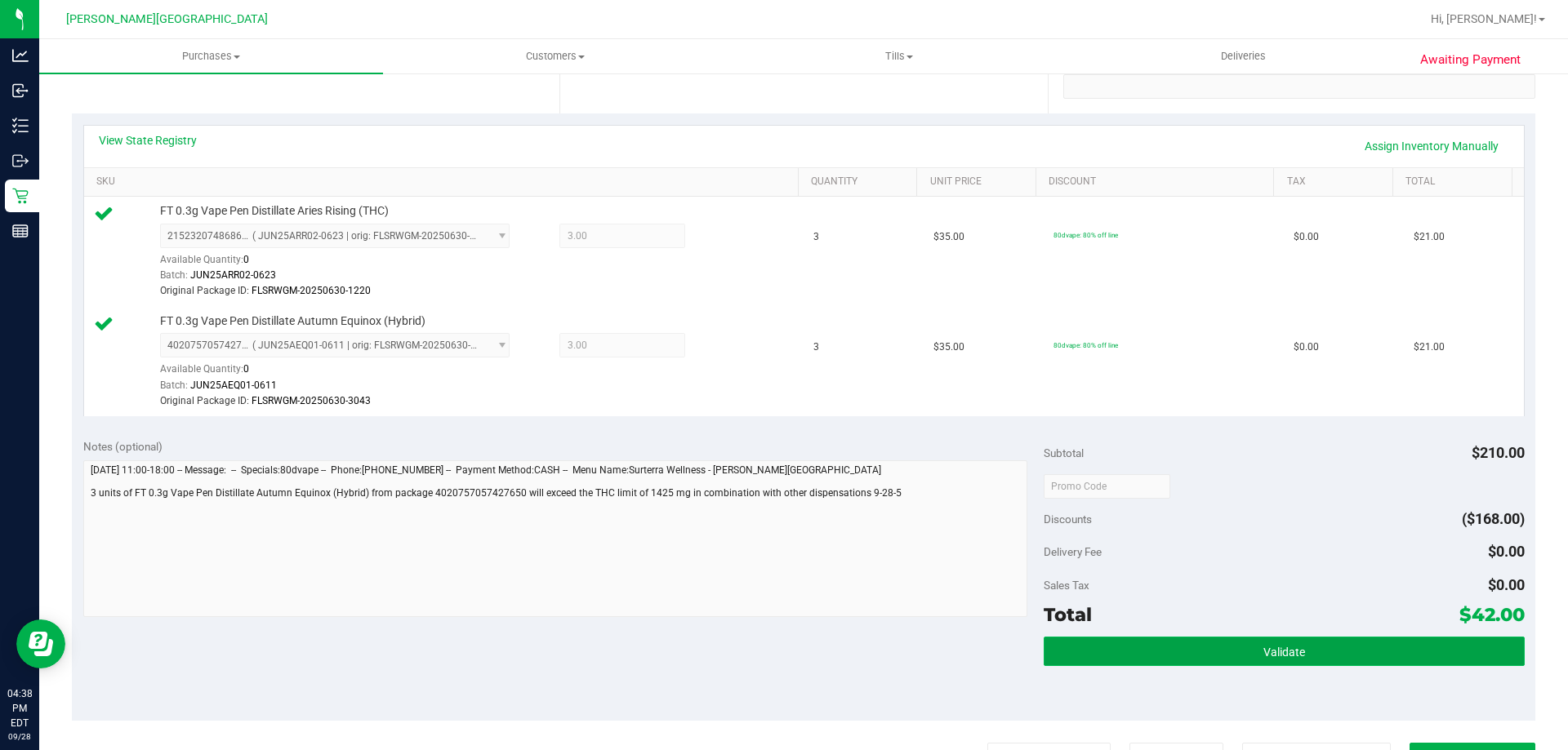
click at [1347, 657] on button "Validate" at bounding box center [1283, 652] width 480 height 30
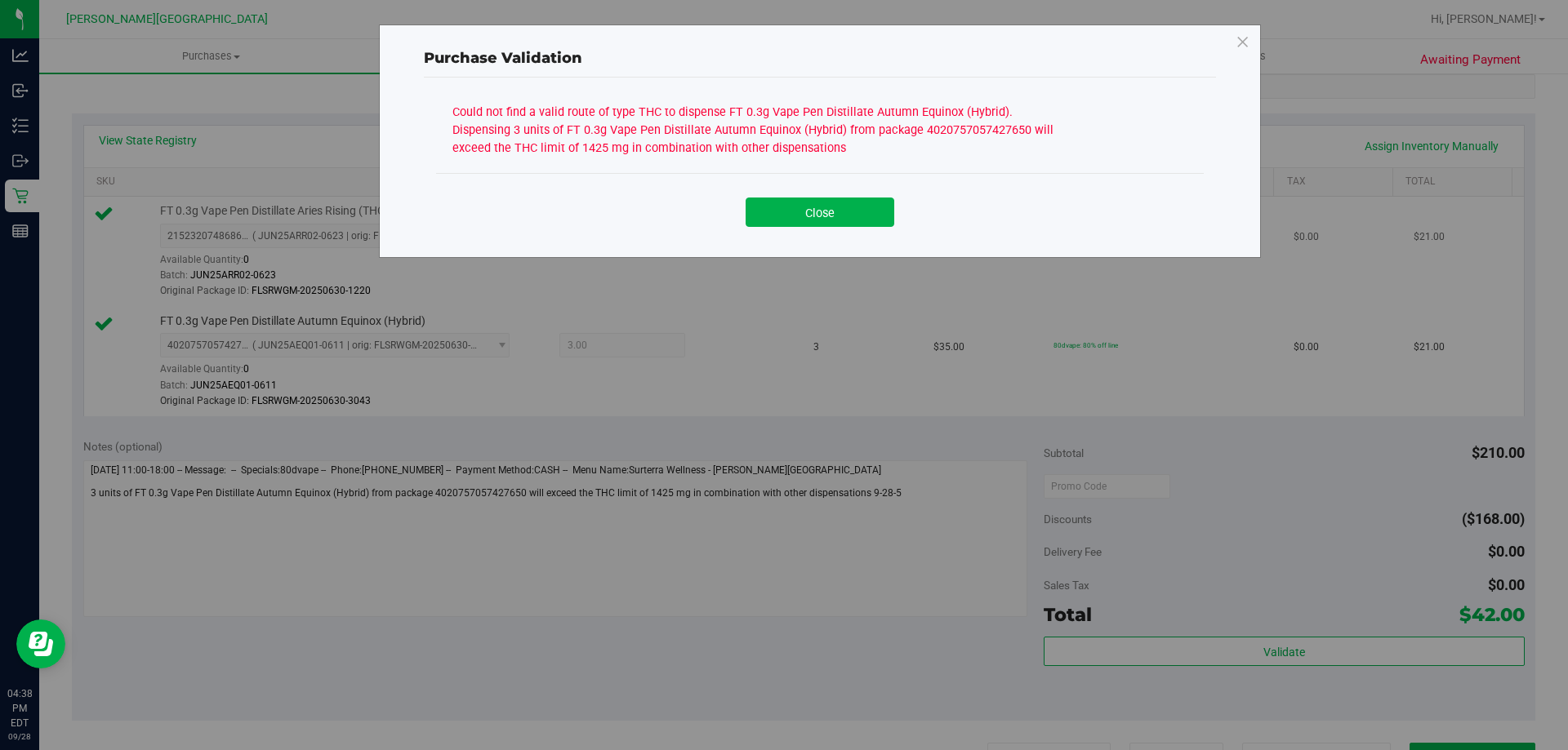
click at [862, 209] on button "Close" at bounding box center [819, 212] width 149 height 30
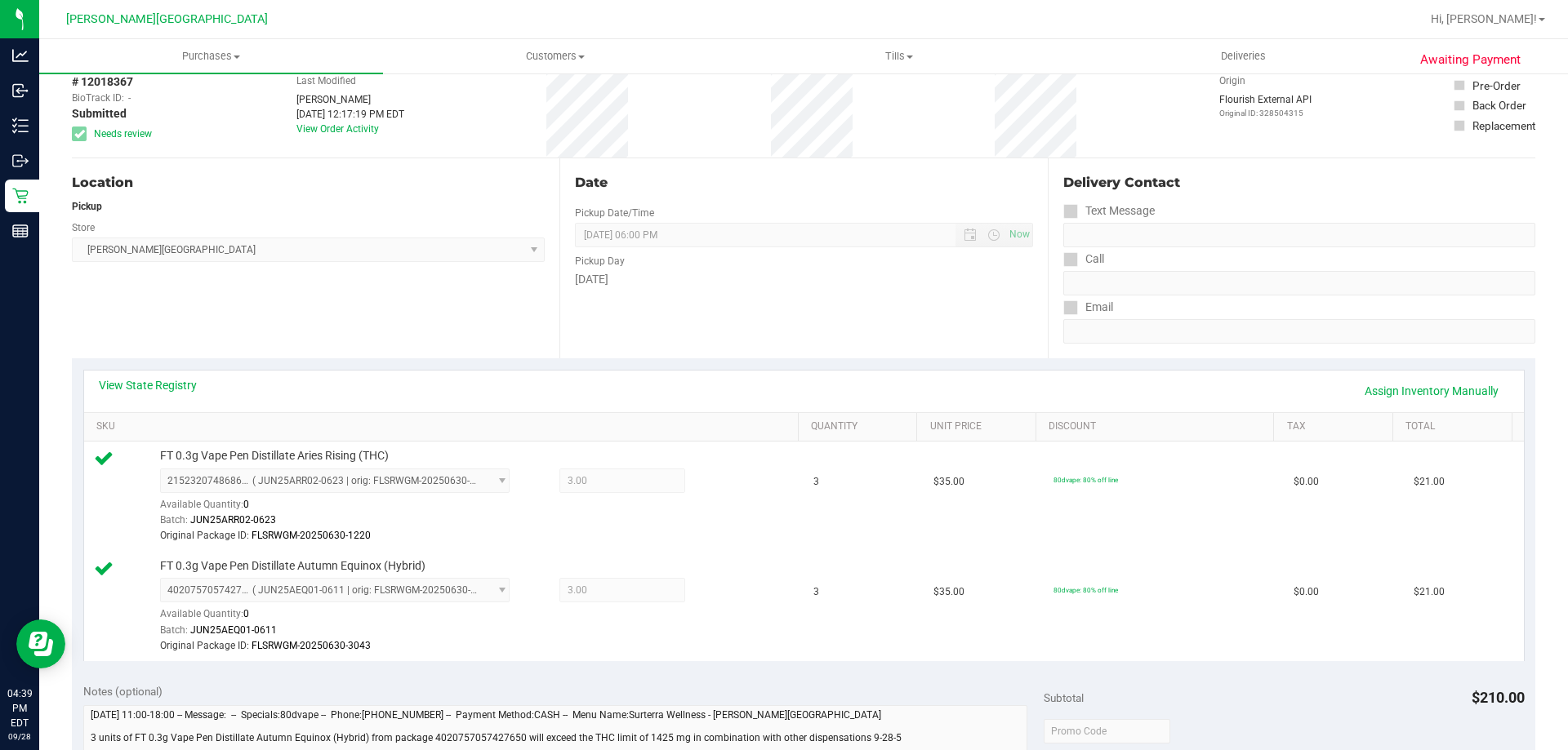
scroll to position [0, 0]
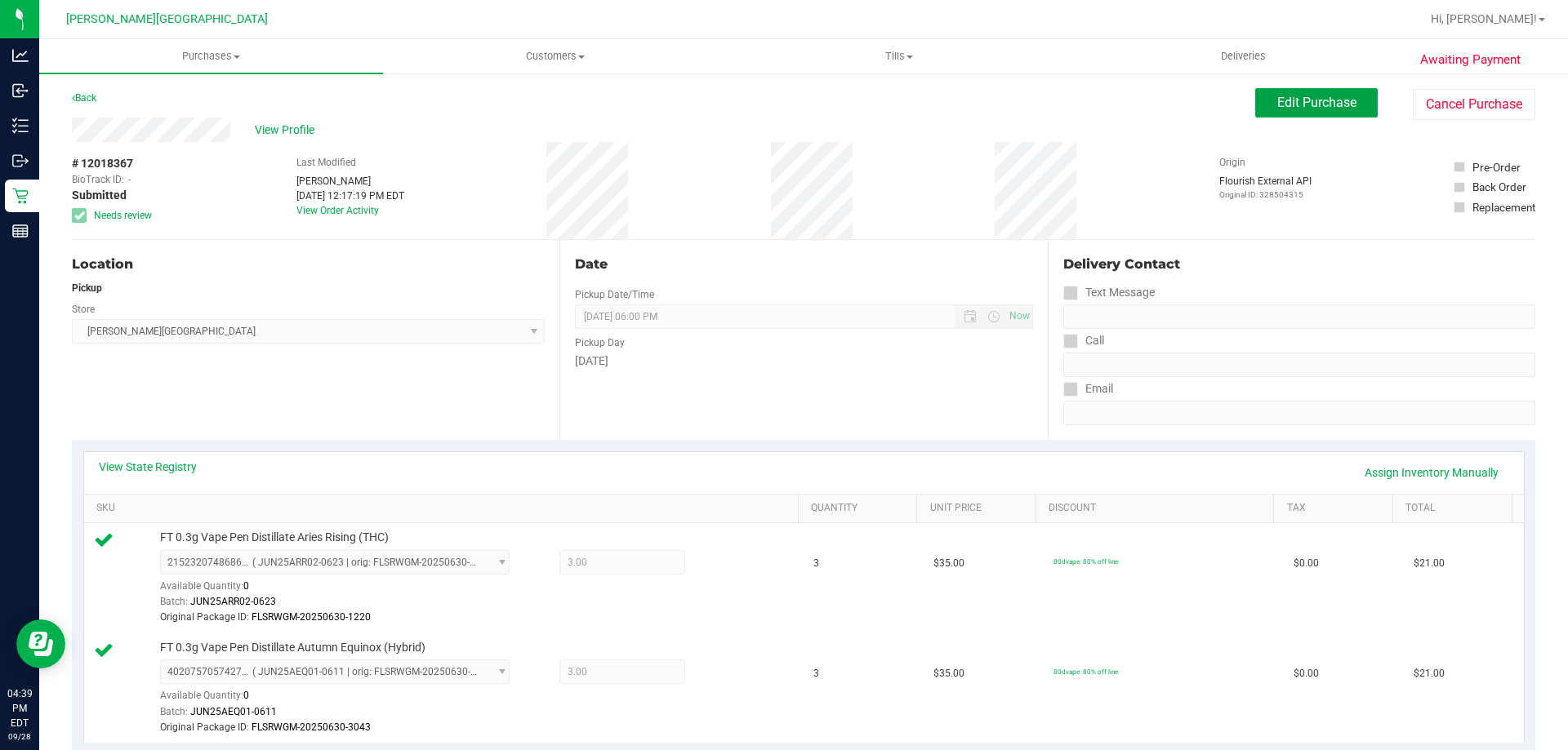
drag, startPoint x: 1343, startPoint y: 104, endPoint x: 1314, endPoint y: 124, distance: 35.2
click at [1342, 104] on span "Edit Purchase" at bounding box center [1316, 103] width 79 height 16
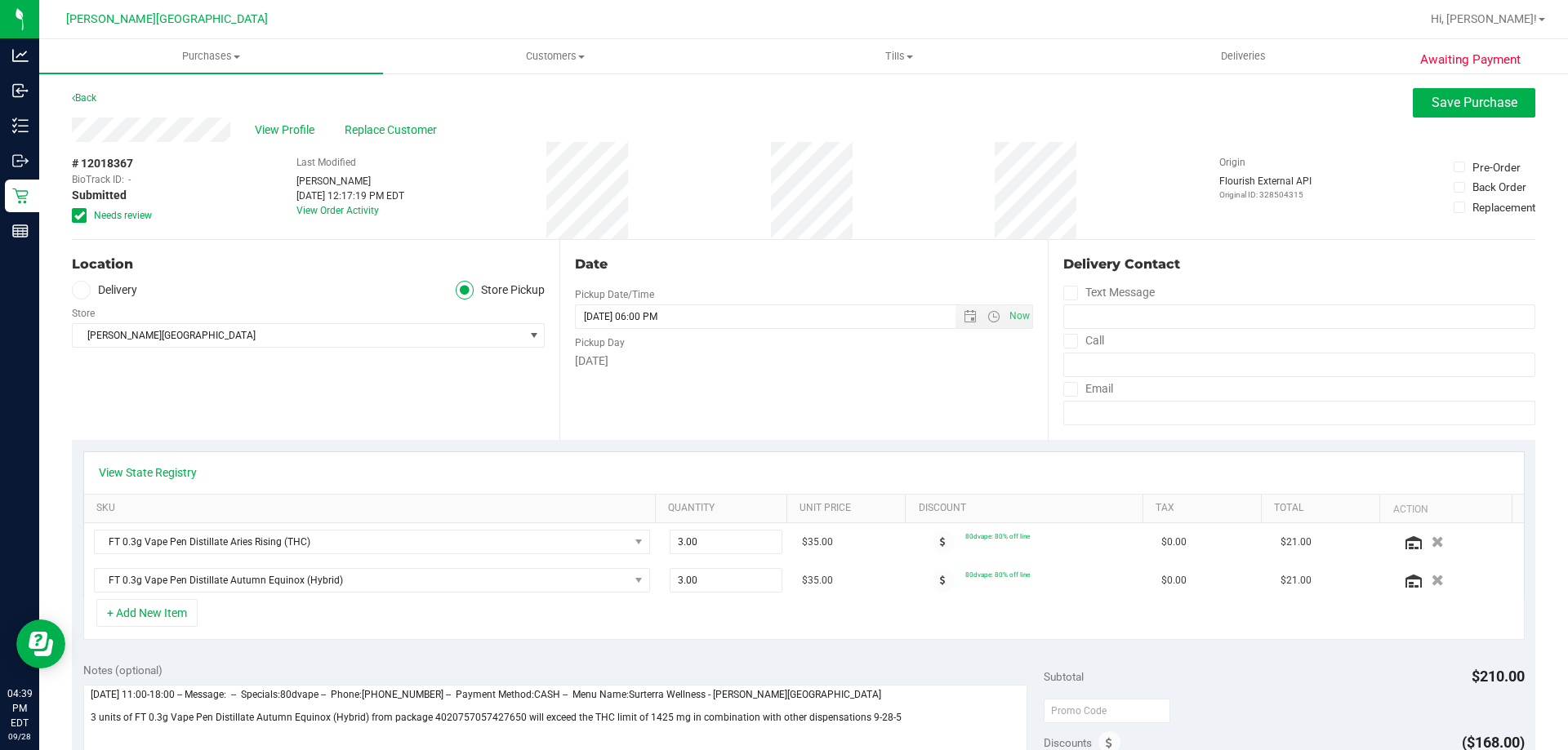
click at [771, 187] on div "# 12018367 BioTrack ID: - Submitted Needs review Last Modified Amber Sheperd Se…" at bounding box center [804, 191] width 1464 height 97
click at [1450, 96] on span "Save Purchase" at bounding box center [1474, 103] width 85 height 16
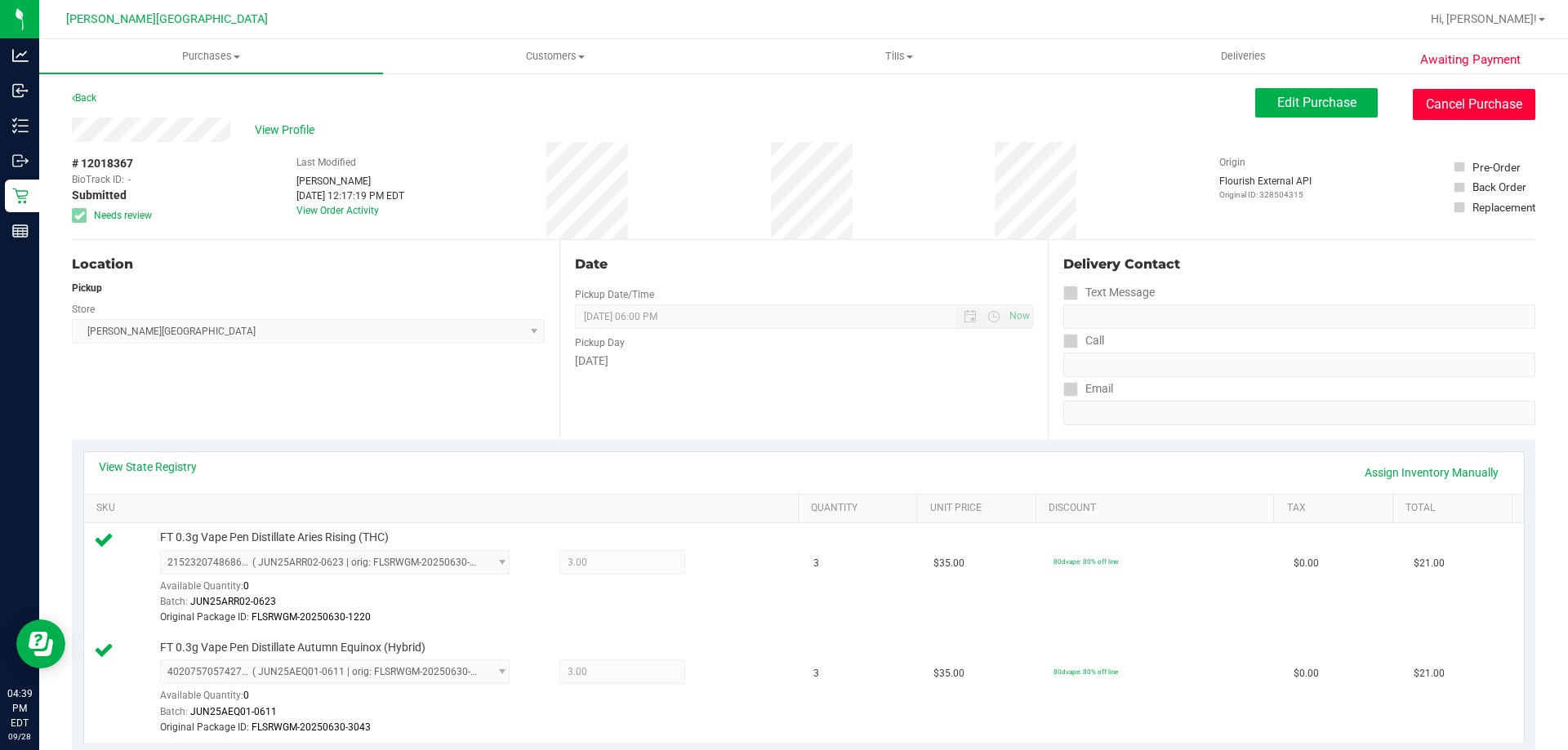
click at [1457, 91] on button "Cancel Purchase" at bounding box center [1474, 104] width 123 height 31
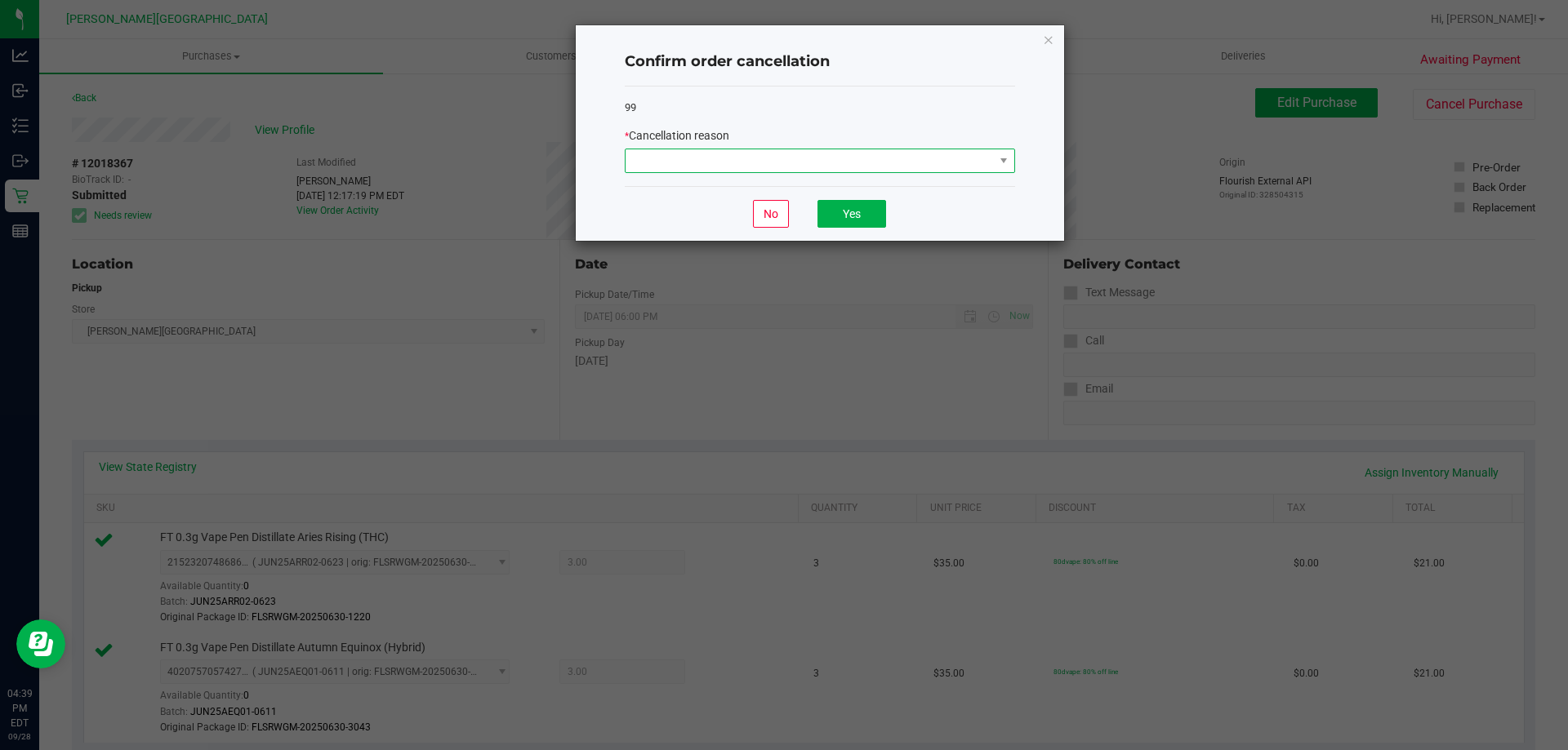
click at [919, 151] on span at bounding box center [809, 161] width 368 height 23
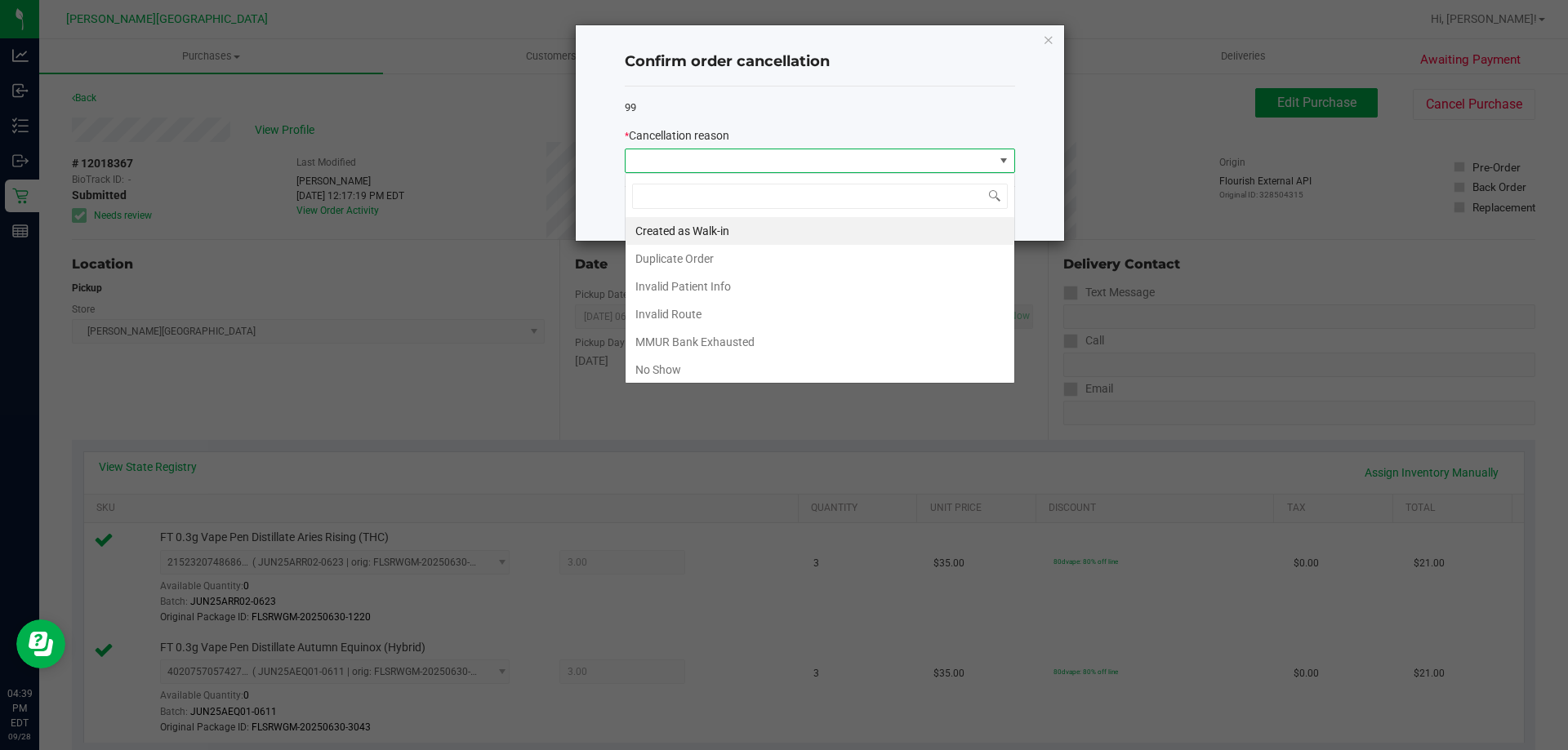
scroll to position [24, 390]
click at [714, 228] on li "Created as Walk-in" at bounding box center [819, 231] width 388 height 28
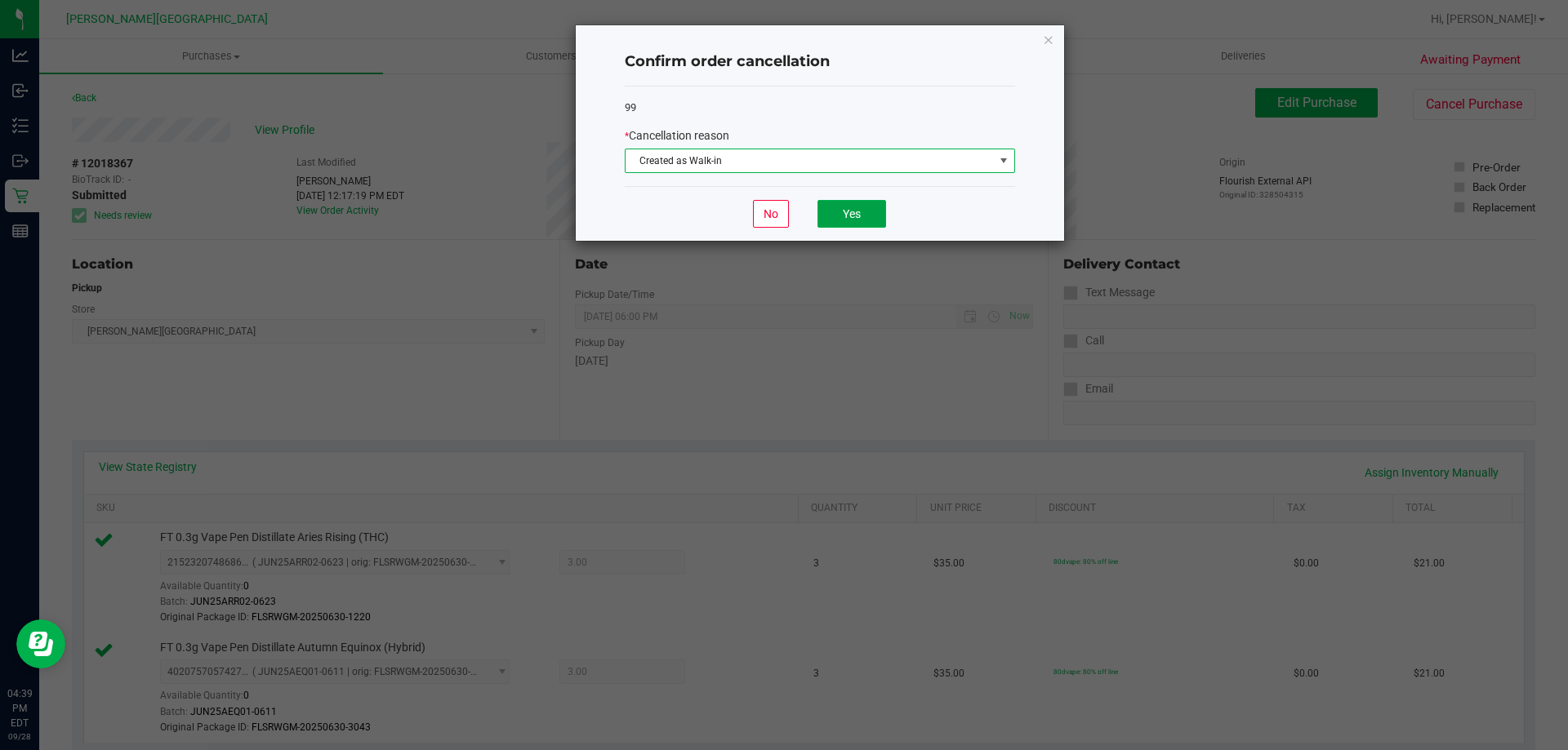
click at [873, 213] on button "Yes" at bounding box center [851, 214] width 69 height 28
